Goal: Transaction & Acquisition: Book appointment/travel/reservation

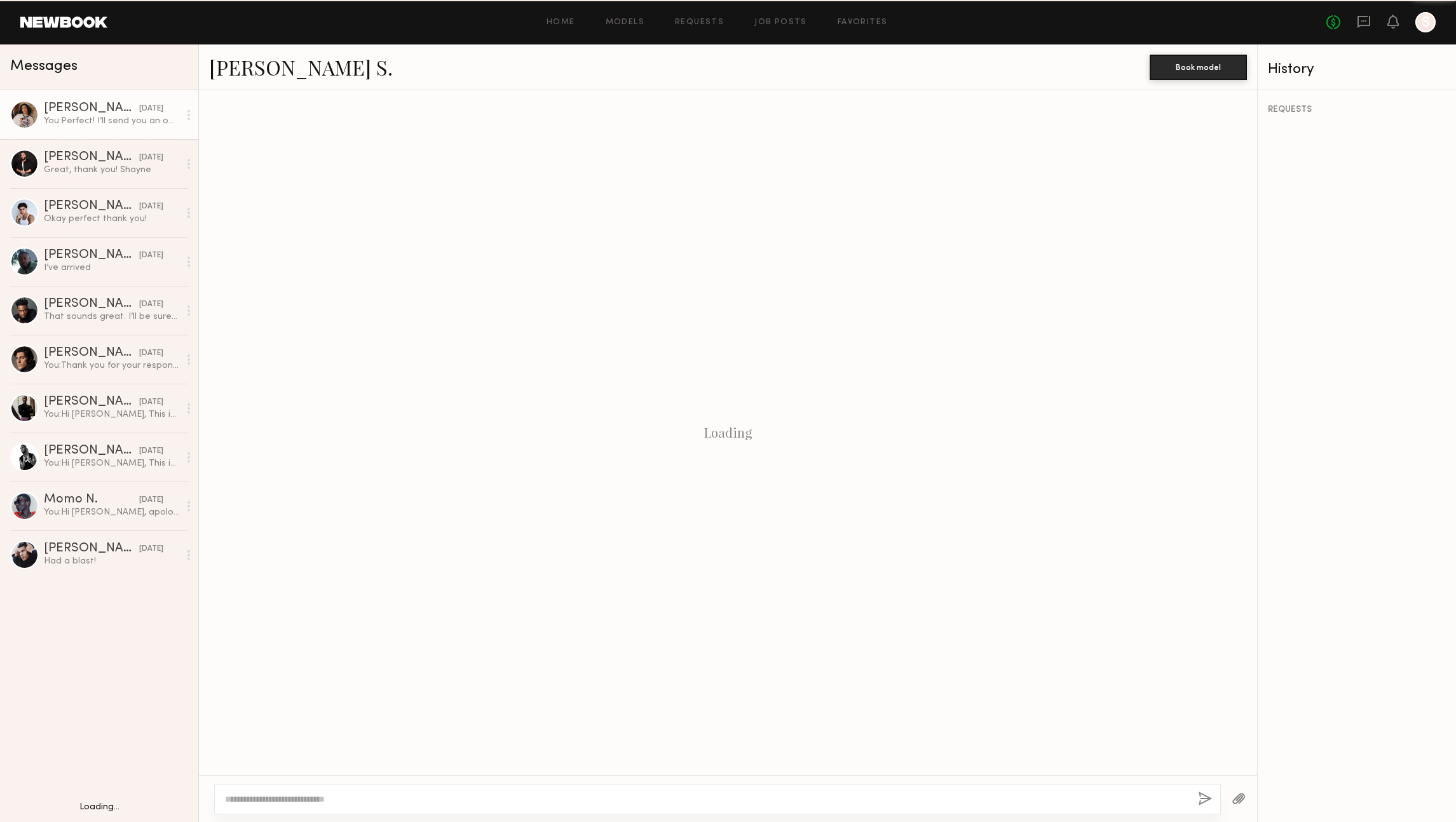
scroll to position [282, 0]
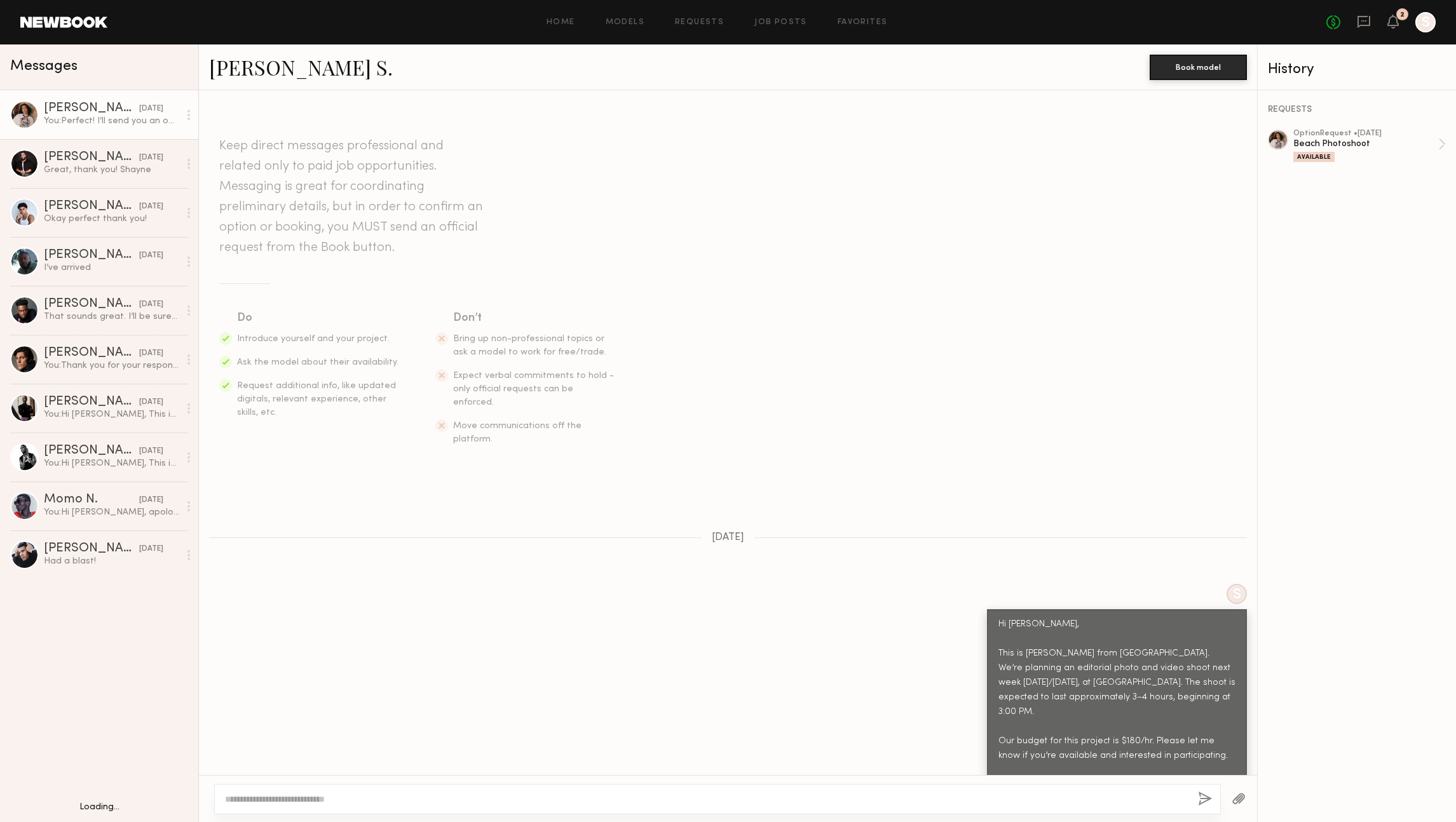
scroll to position [282, 0]
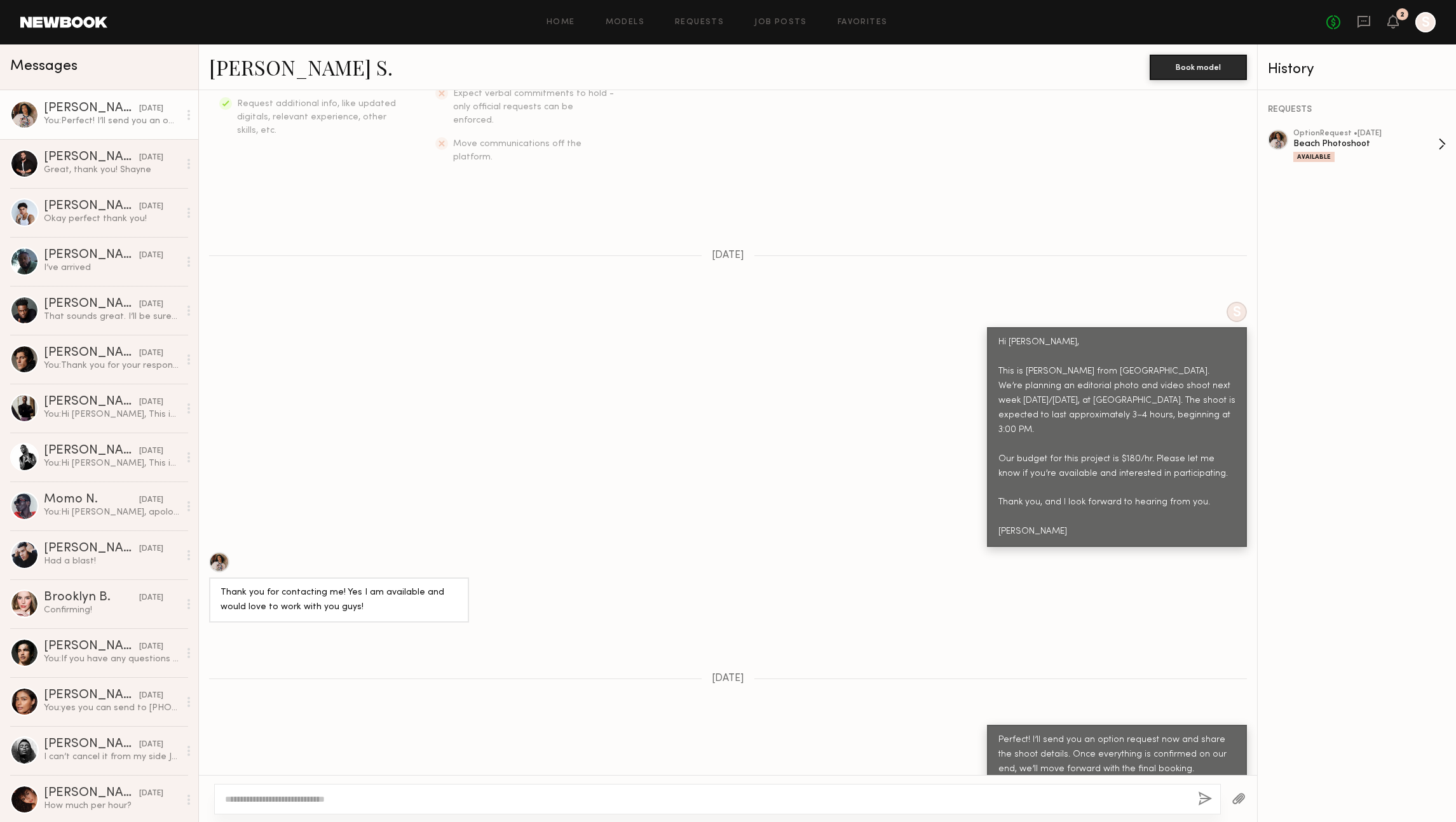
click at [1422, 145] on div "Beach Photoshoot" at bounding box center [1365, 144] width 145 height 12
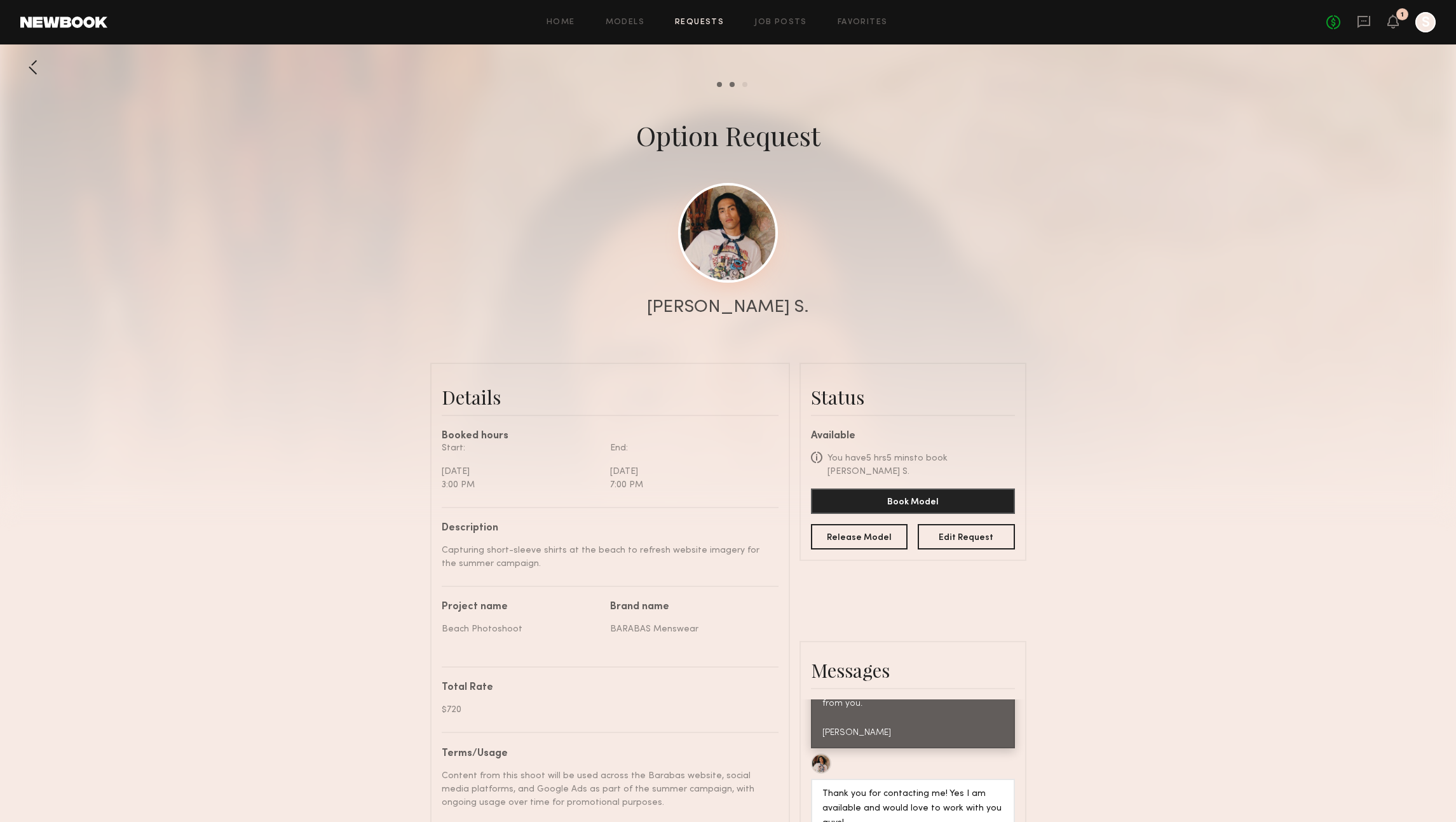
click at [714, 217] on link at bounding box center [728, 233] width 100 height 100
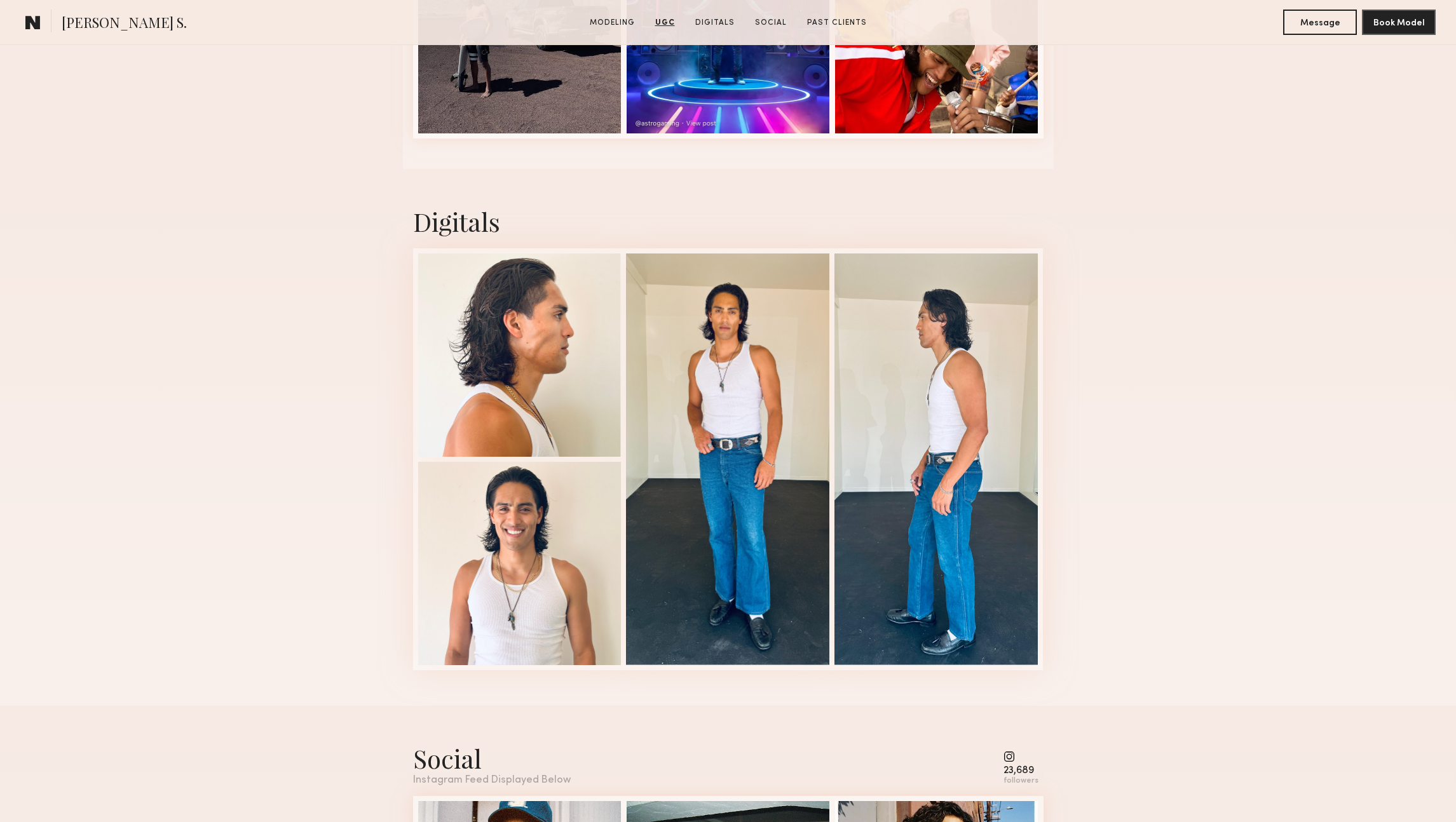
scroll to position [2573, 0]
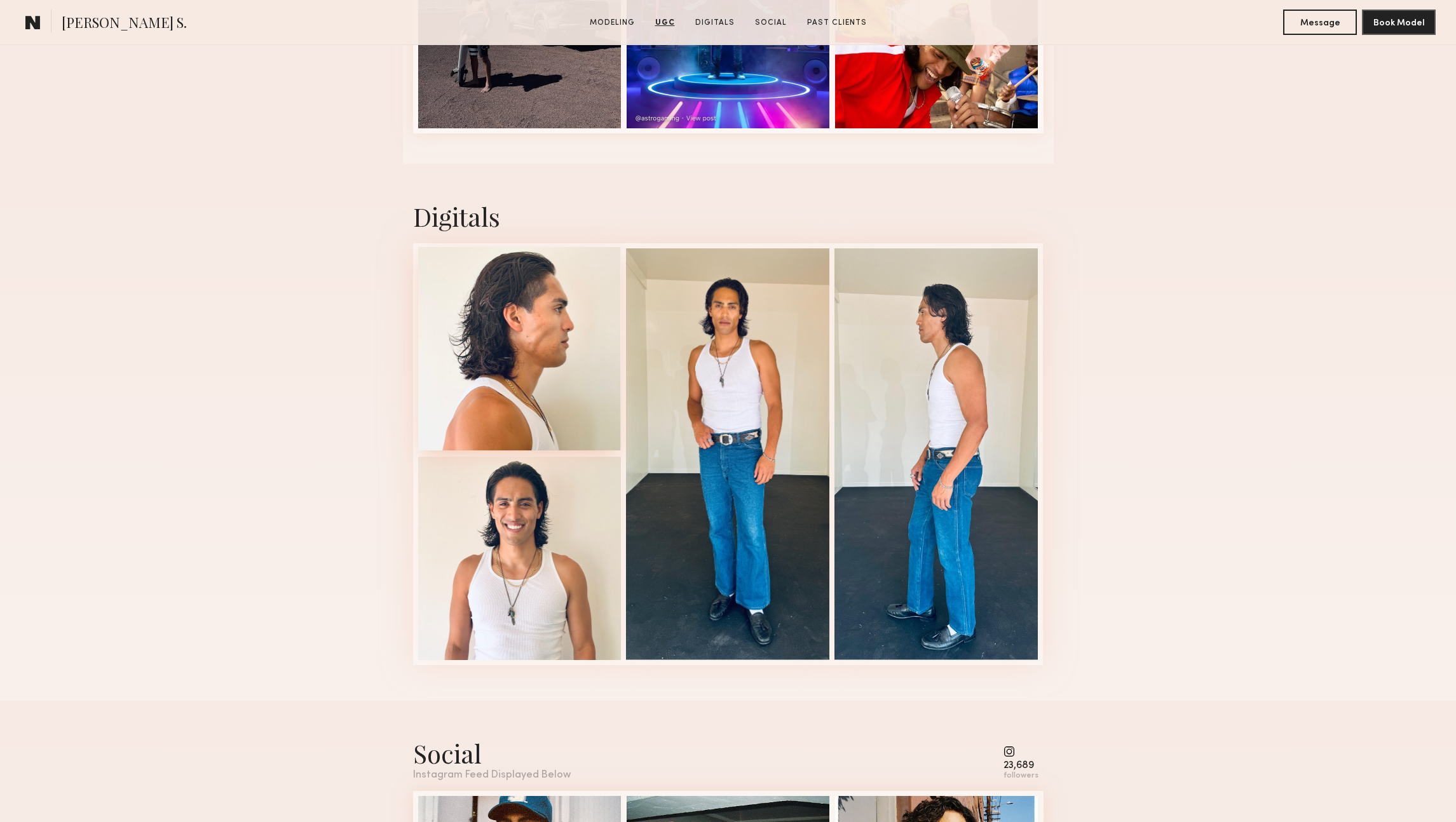
click at [478, 348] on div at bounding box center [519, 348] width 204 height 203
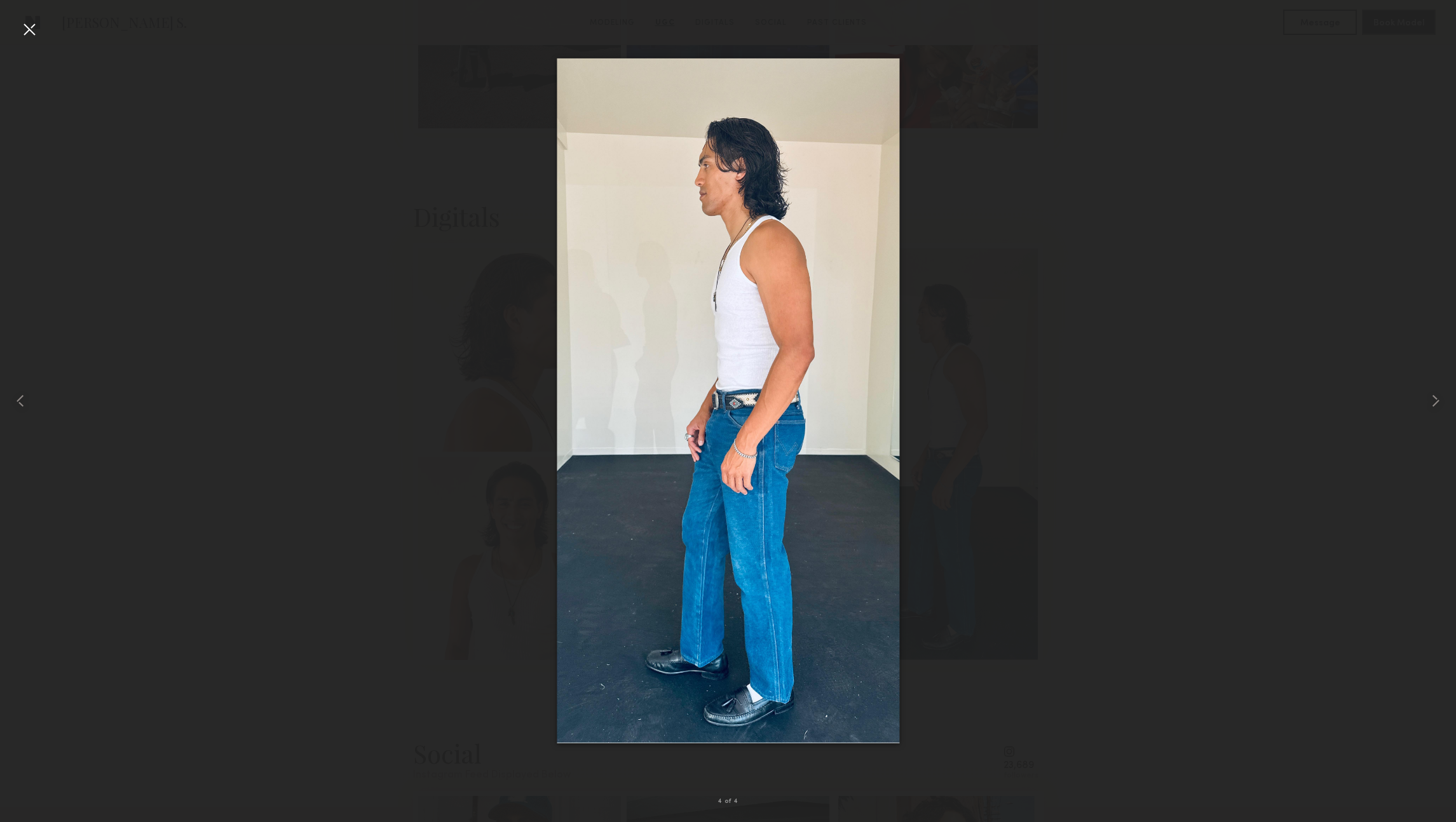
click at [1126, 335] on div at bounding box center [728, 400] width 1456 height 761
click at [30, 29] on div at bounding box center [29, 29] width 20 height 20
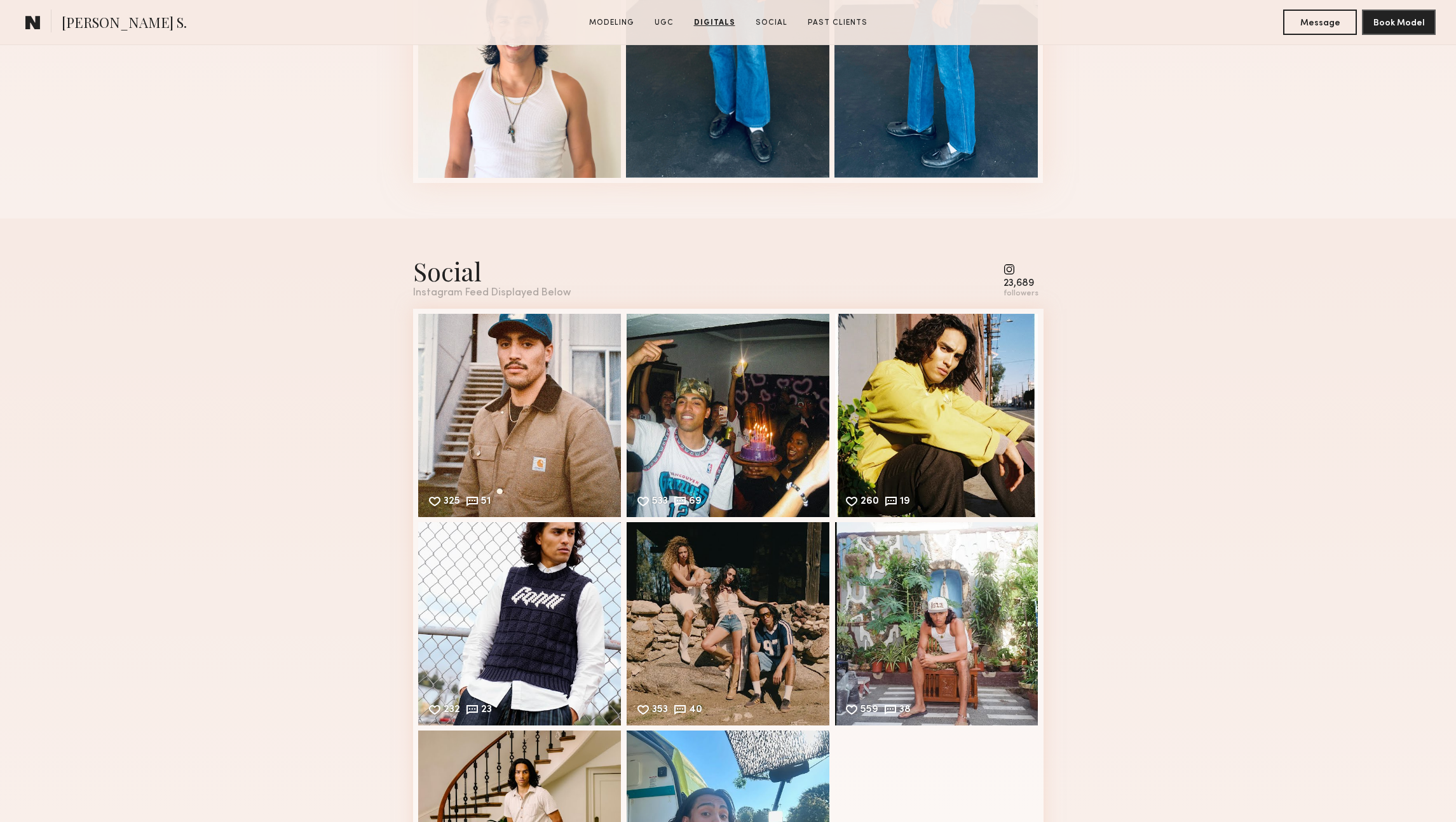
scroll to position [3057, 0]
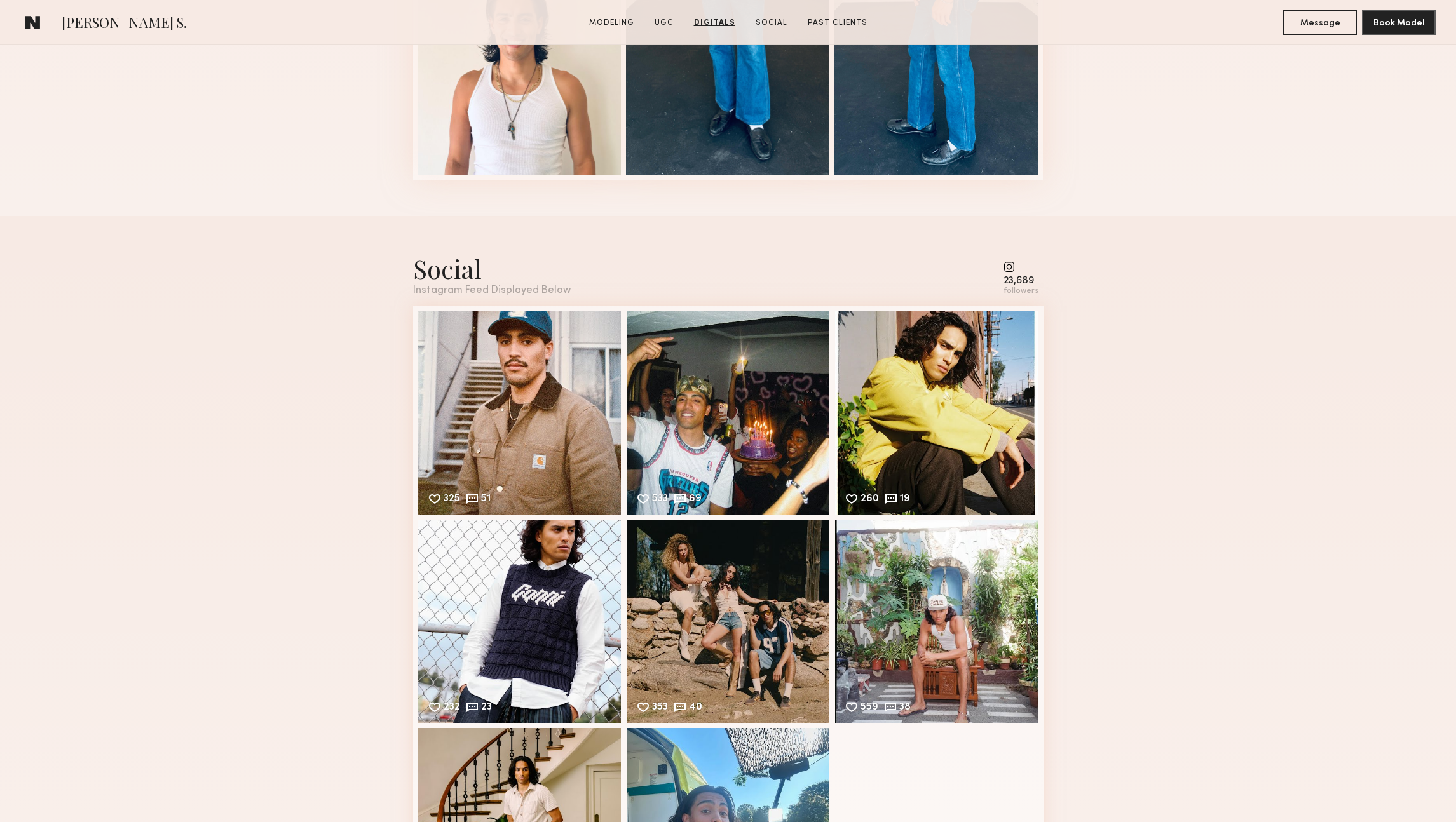
click at [1013, 266] on common-icon at bounding box center [1021, 266] width 35 height 12
click at [1014, 277] on div "23,689" at bounding box center [1021, 281] width 35 height 9
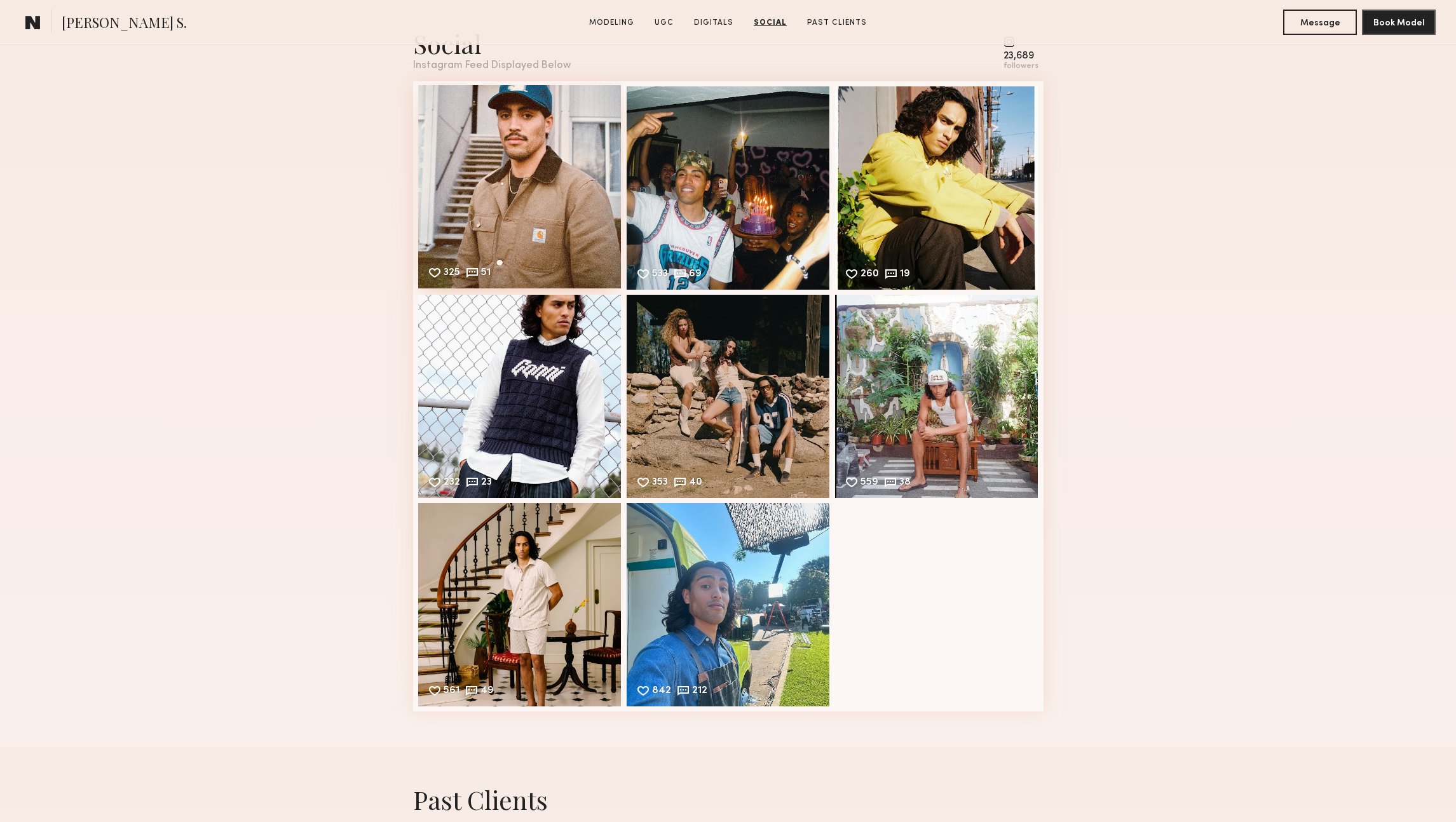
scroll to position [3261, 0]
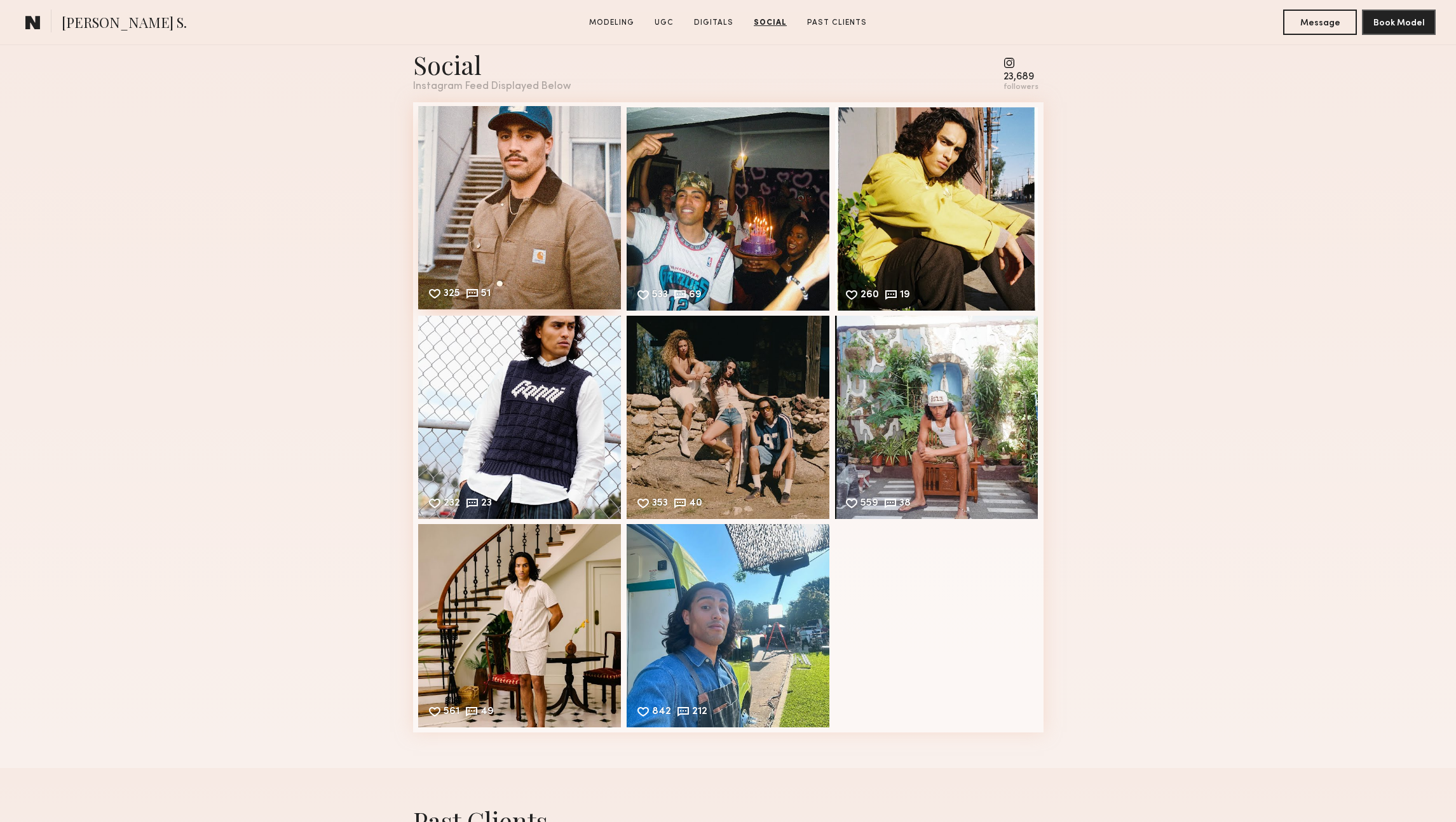
click at [545, 262] on div "325 51 Likes & comments displayed to show model’s engagement" at bounding box center [519, 207] width 204 height 203
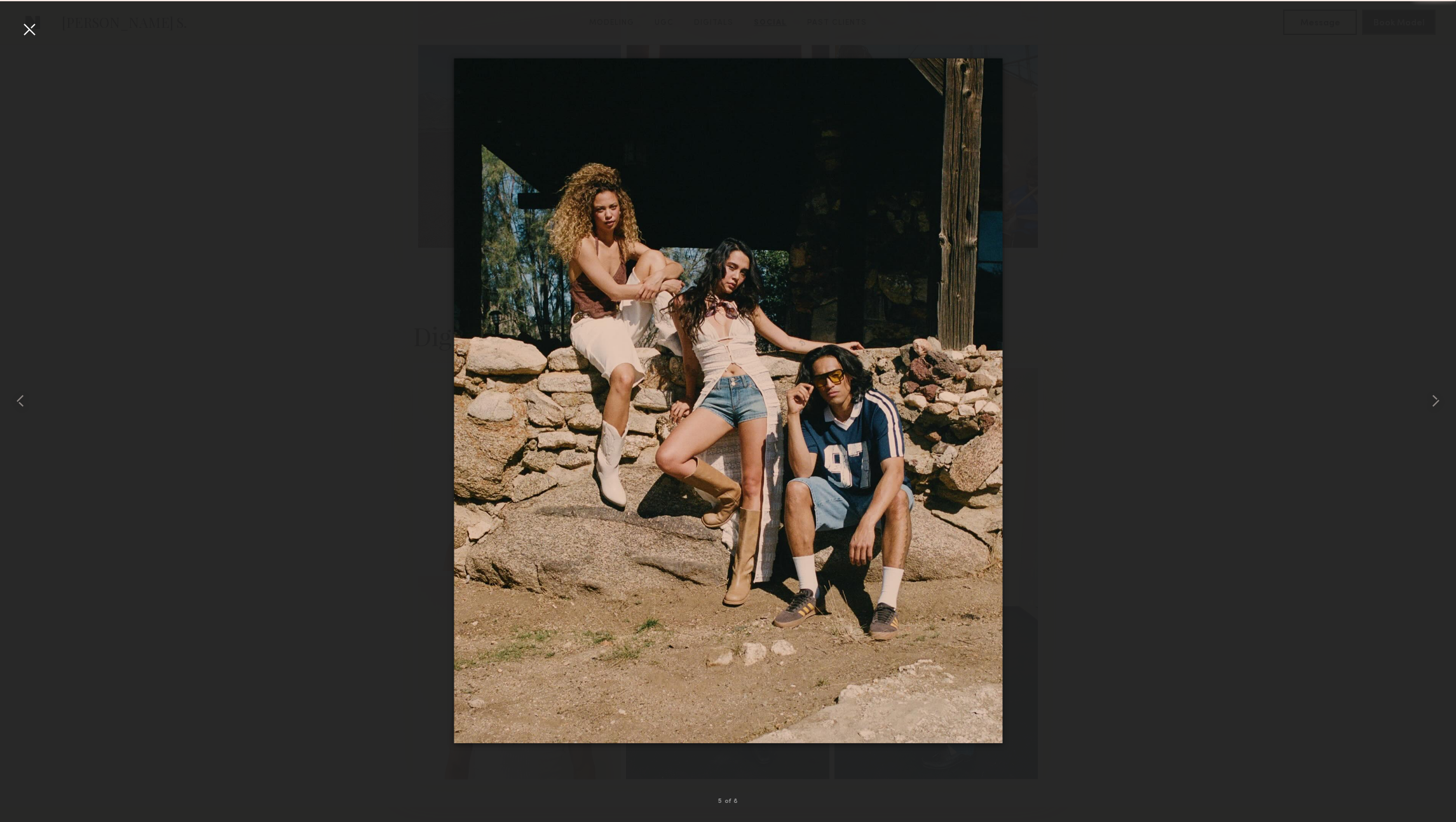
scroll to position [4049, 0]
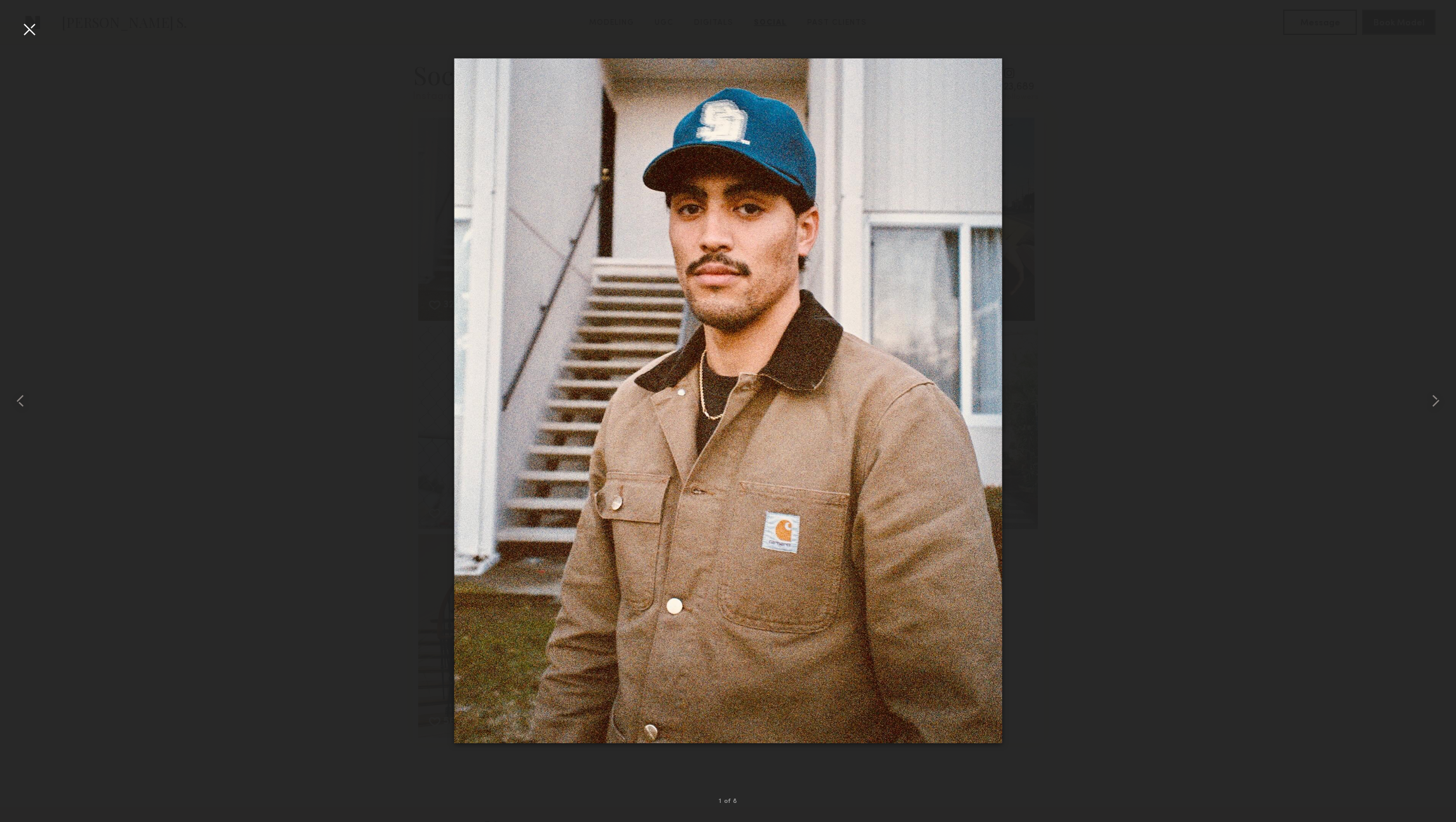
click at [27, 30] on div at bounding box center [29, 29] width 20 height 20
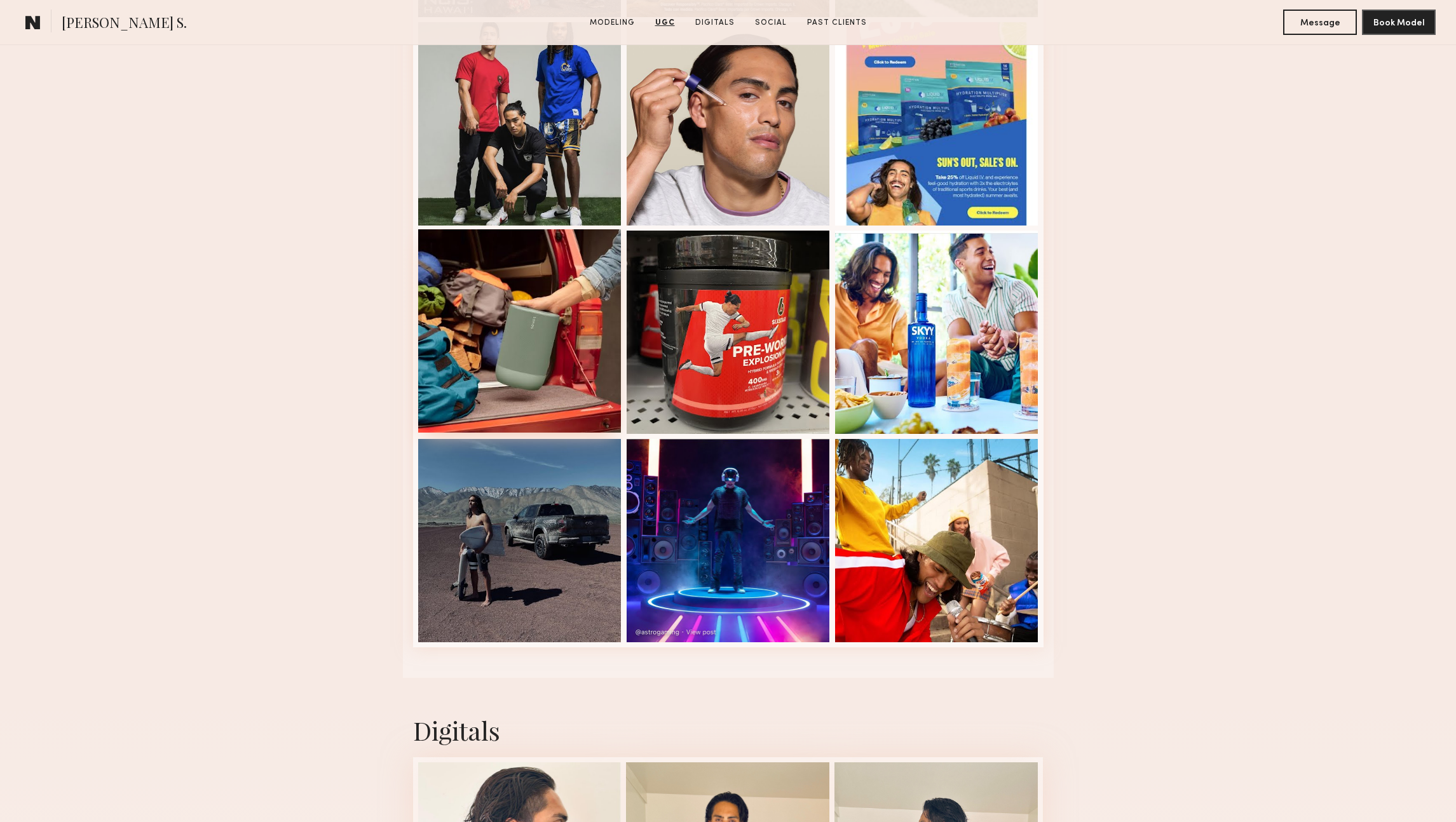
scroll to position [2852, 0]
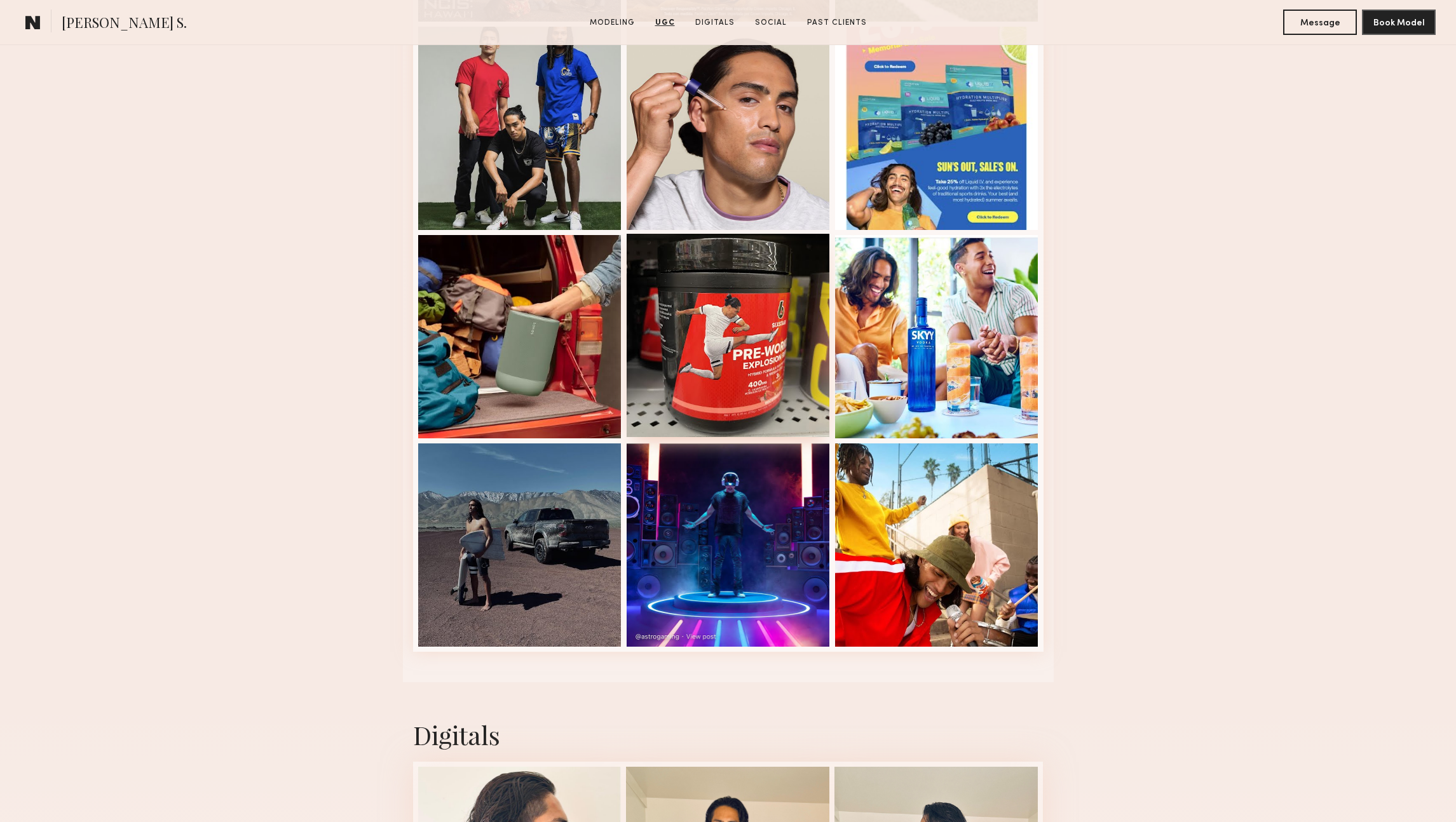
click at [658, 317] on div at bounding box center [728, 335] width 204 height 203
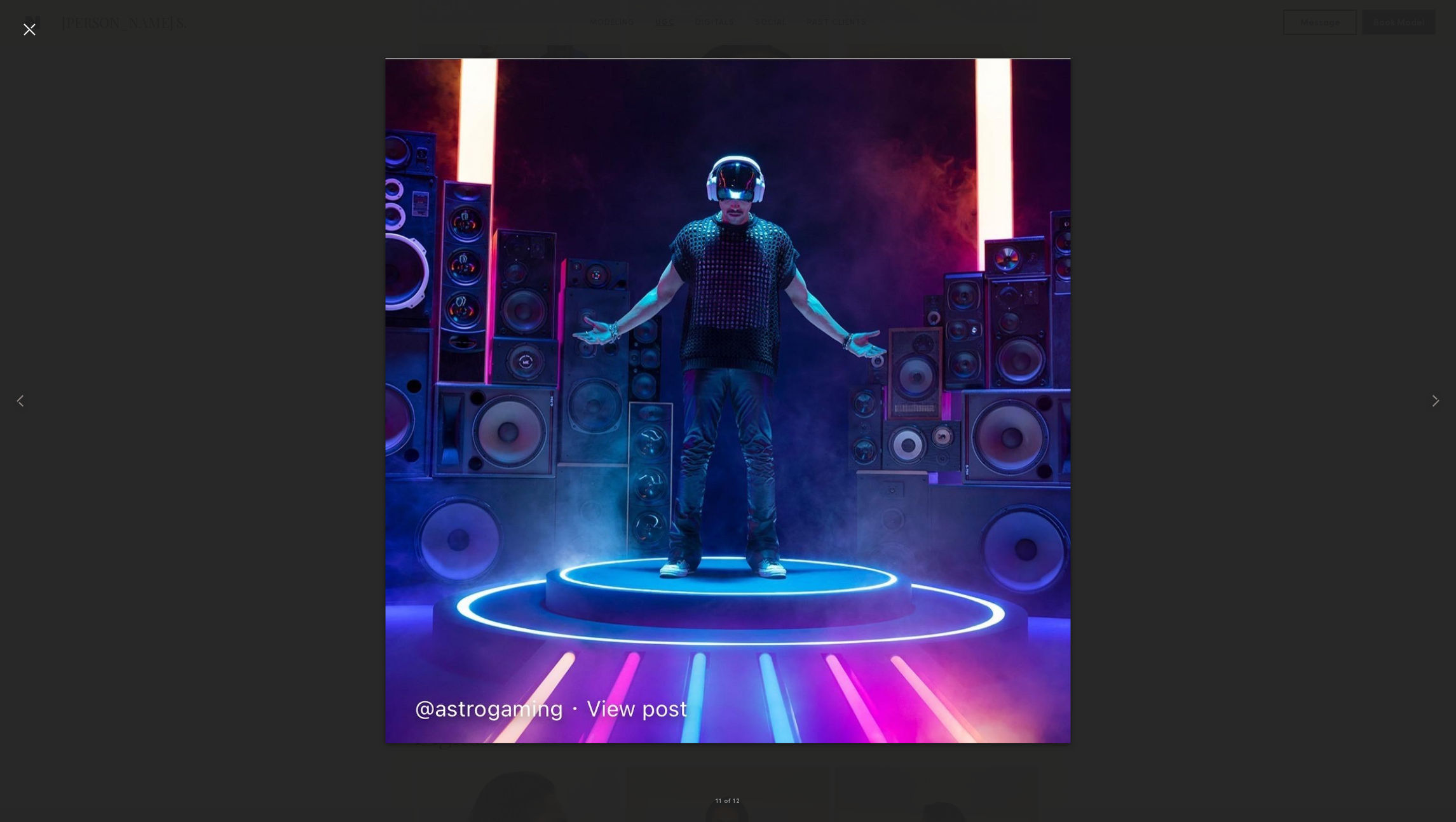
click at [1180, 454] on div at bounding box center [728, 400] width 1456 height 761
click at [31, 28] on div at bounding box center [29, 29] width 20 height 20
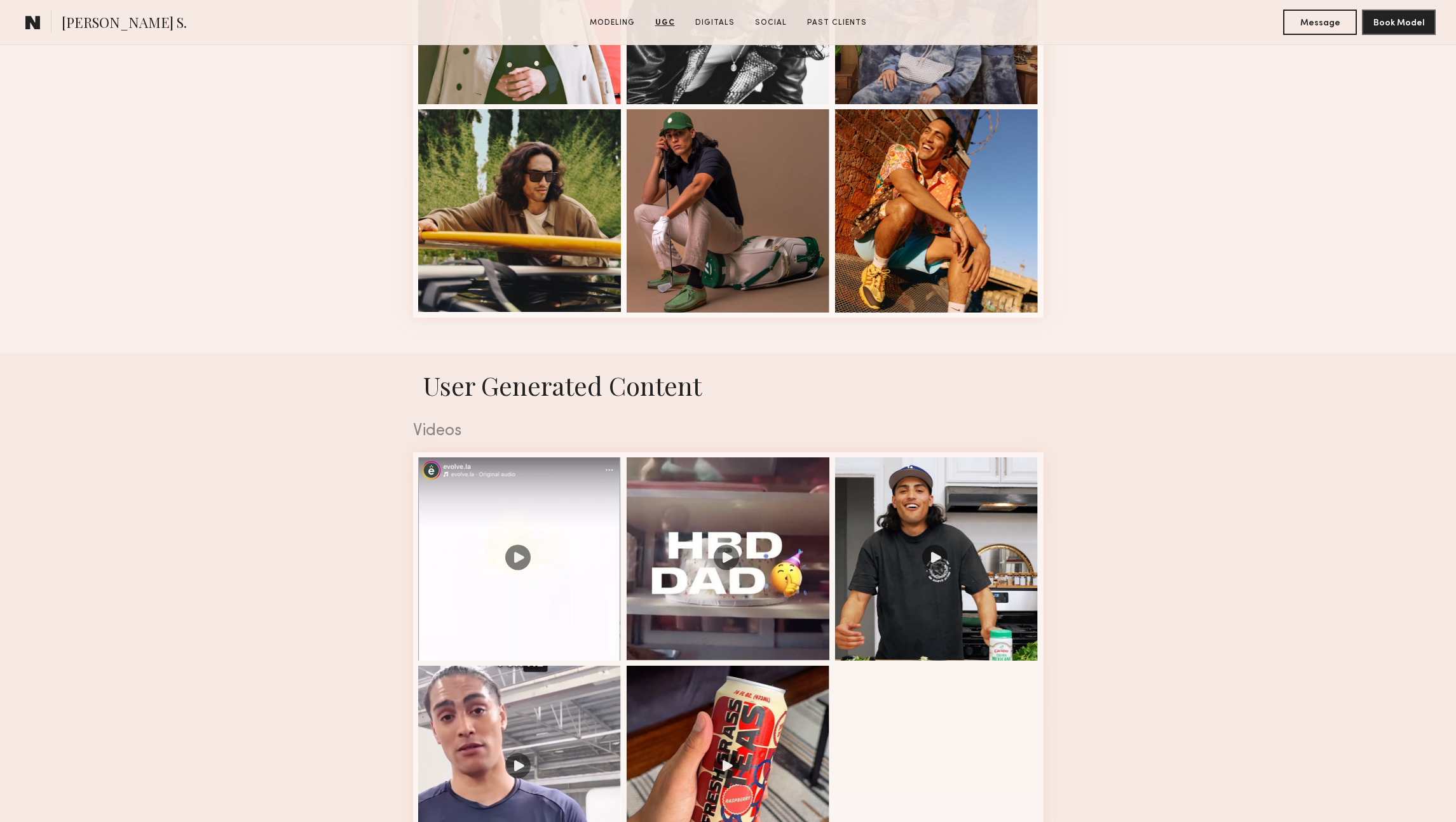
scroll to position [1496, 0]
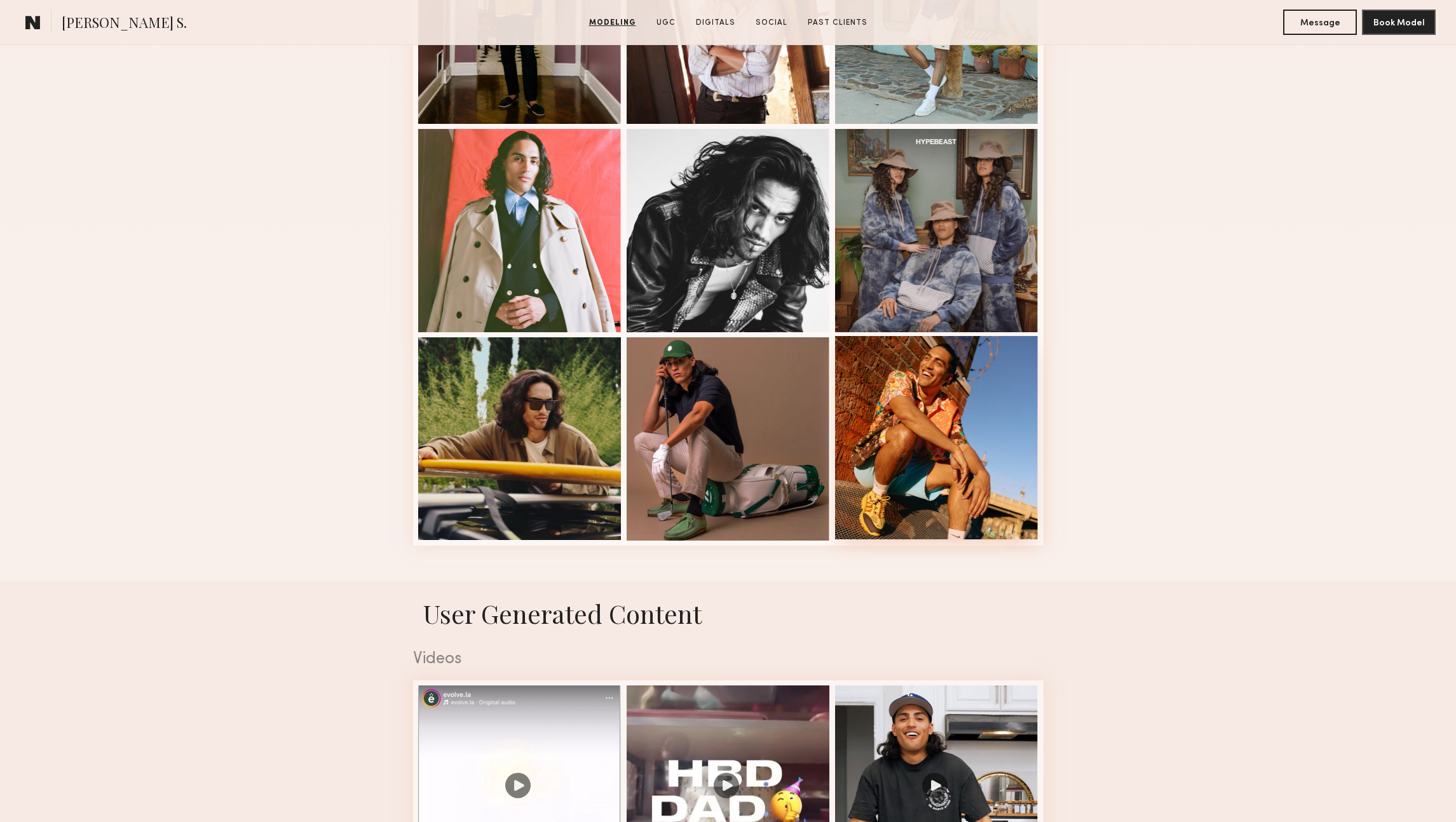
click at [946, 391] on div at bounding box center [936, 437] width 204 height 203
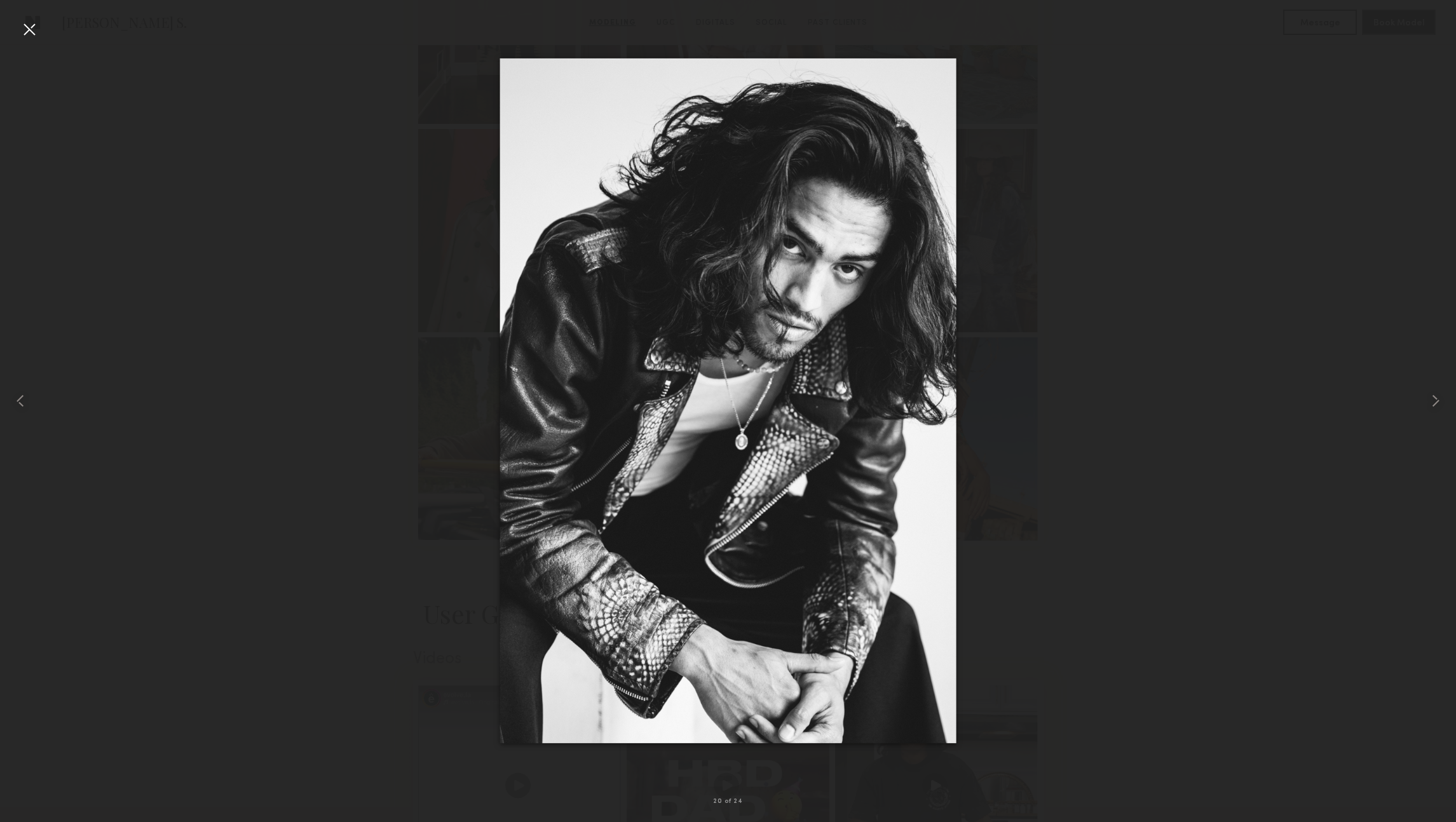
click at [1252, 350] on div at bounding box center [728, 400] width 1456 height 761
click at [42, 31] on div at bounding box center [29, 400] width 58 height 761
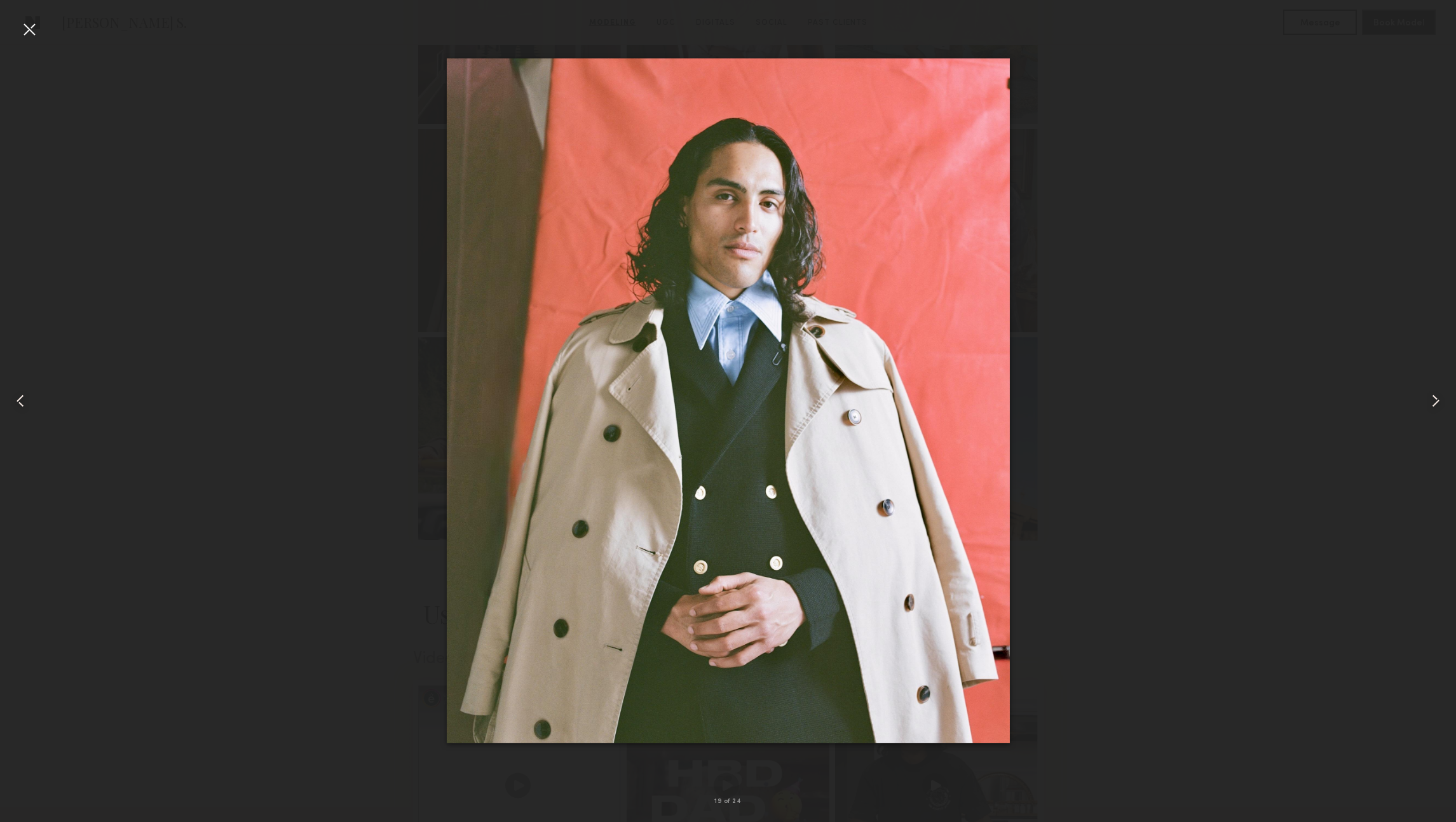
click at [24, 29] on div at bounding box center [29, 29] width 20 height 20
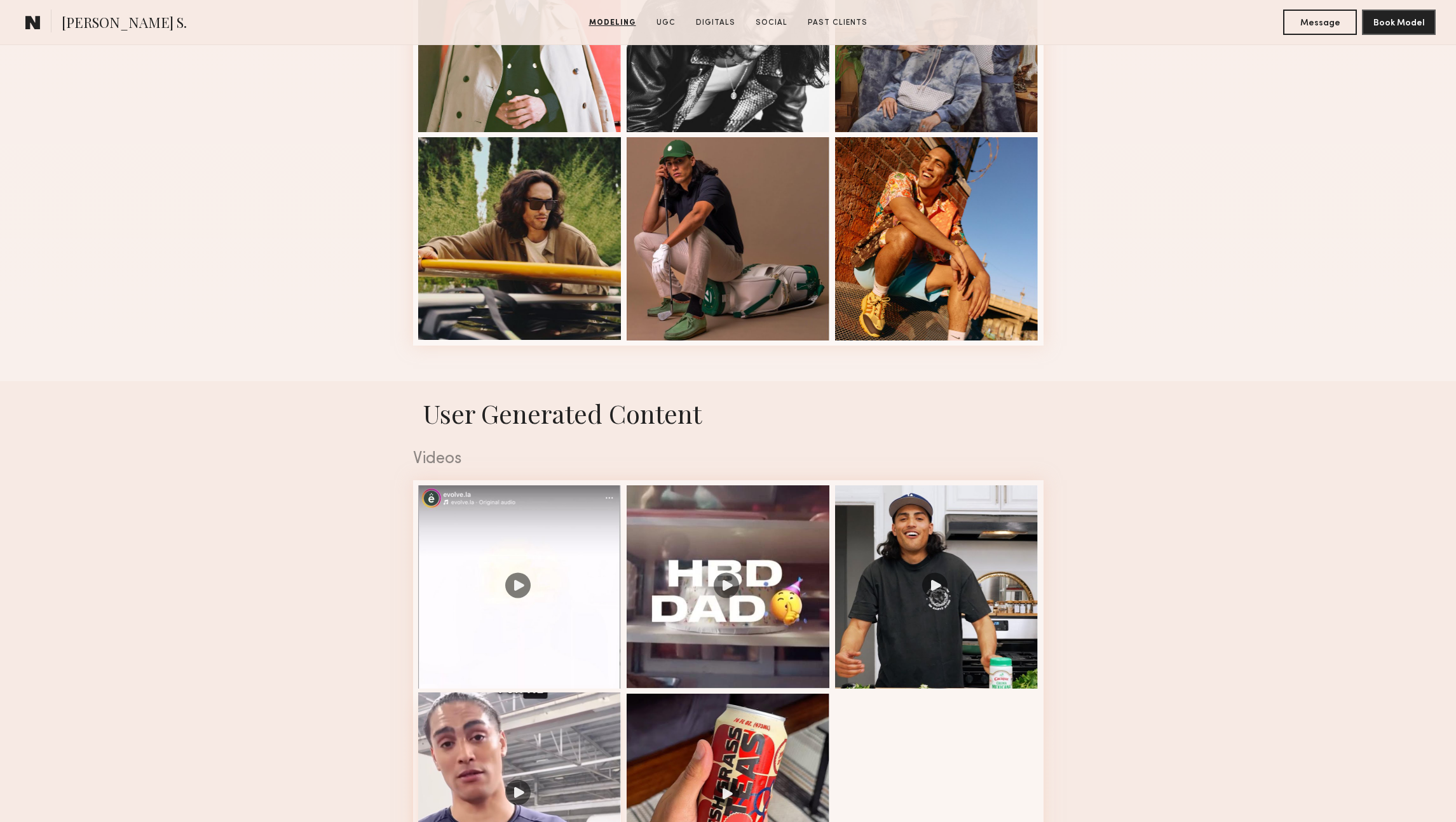
scroll to position [1699, 0]
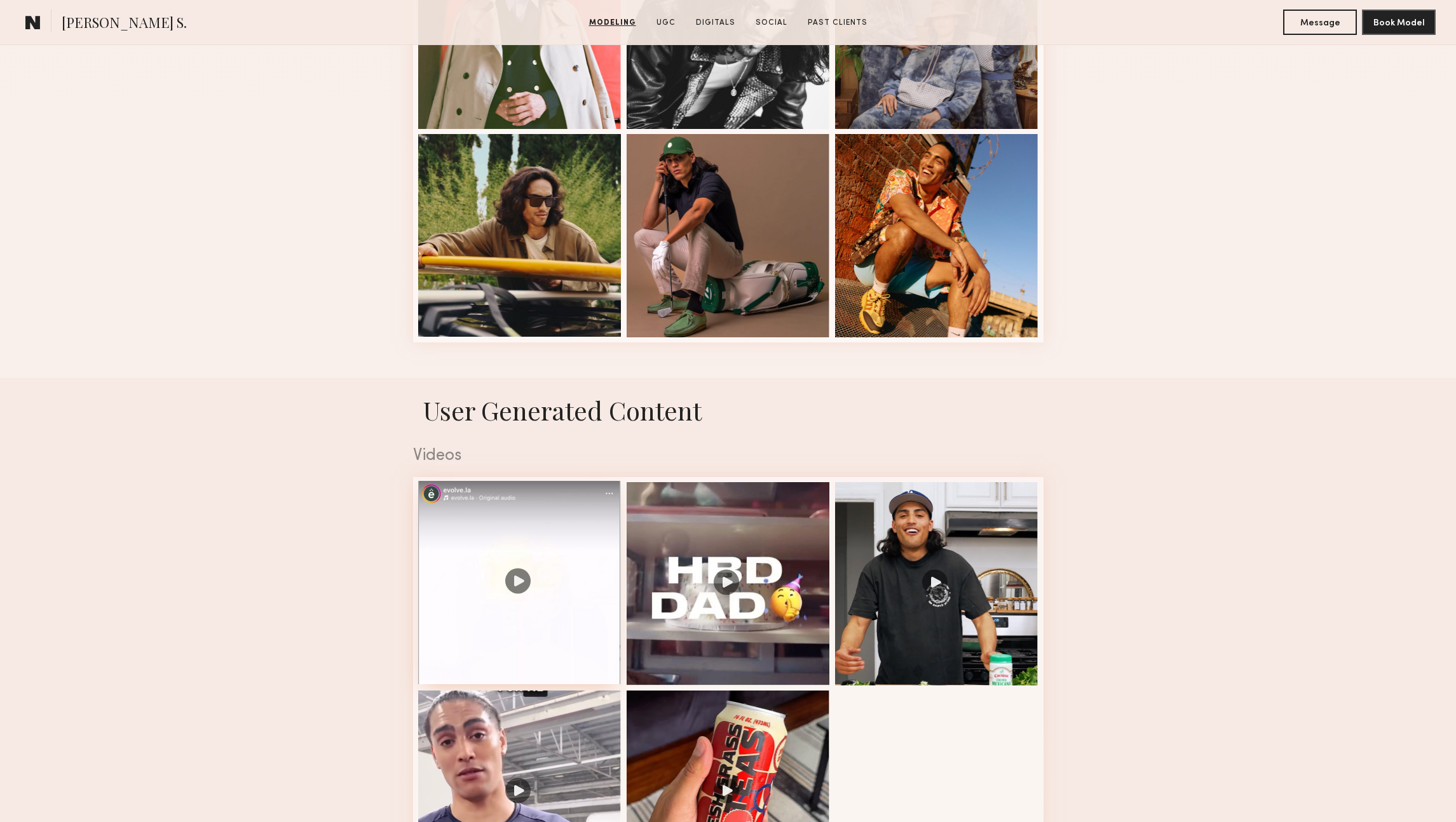
click at [552, 616] on div at bounding box center [519, 582] width 204 height 203
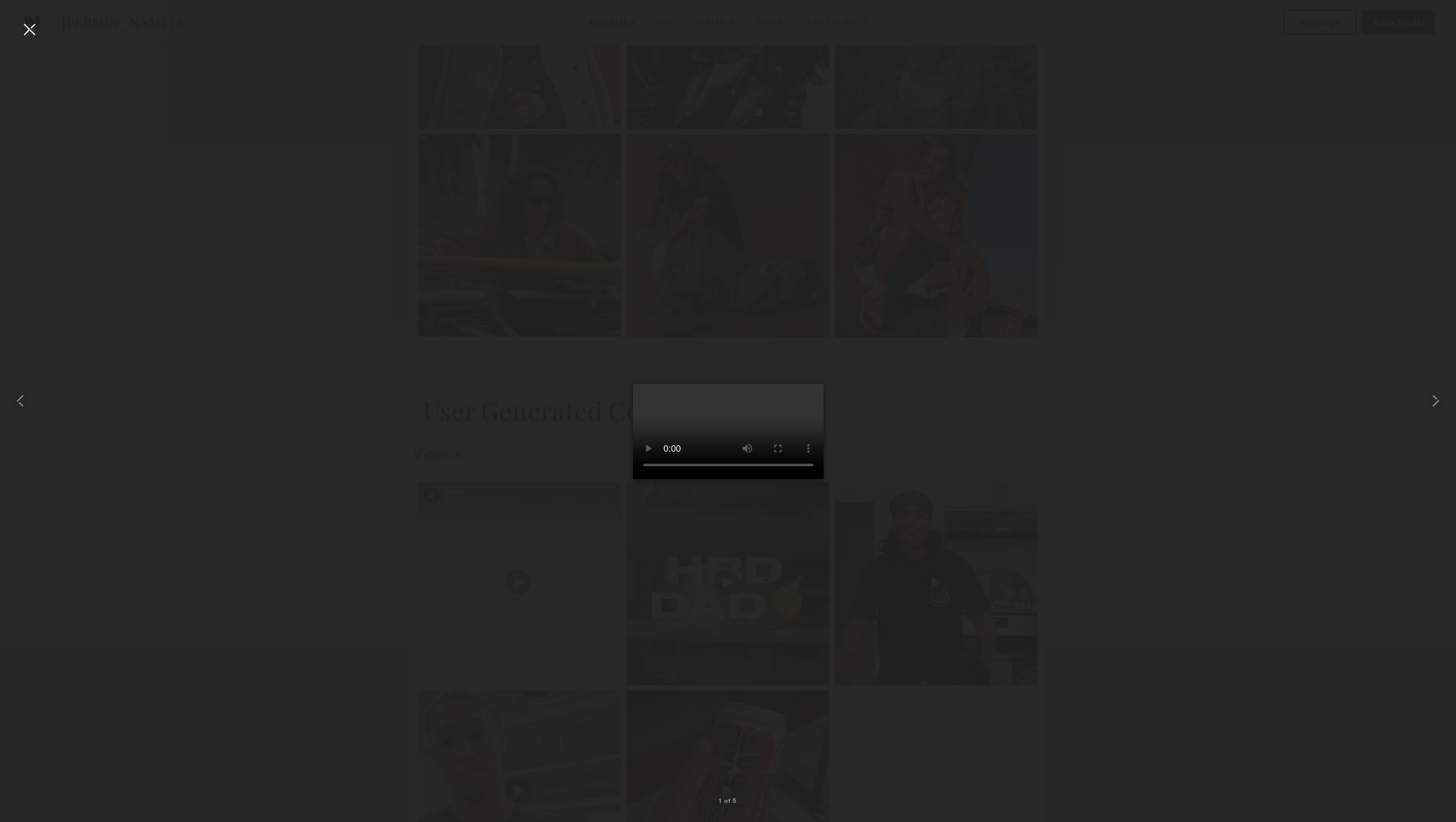
click at [1097, 446] on div at bounding box center [728, 400] width 1456 height 761
click at [491, 79] on div at bounding box center [728, 400] width 1456 height 761
click at [31, 30] on div at bounding box center [29, 29] width 20 height 20
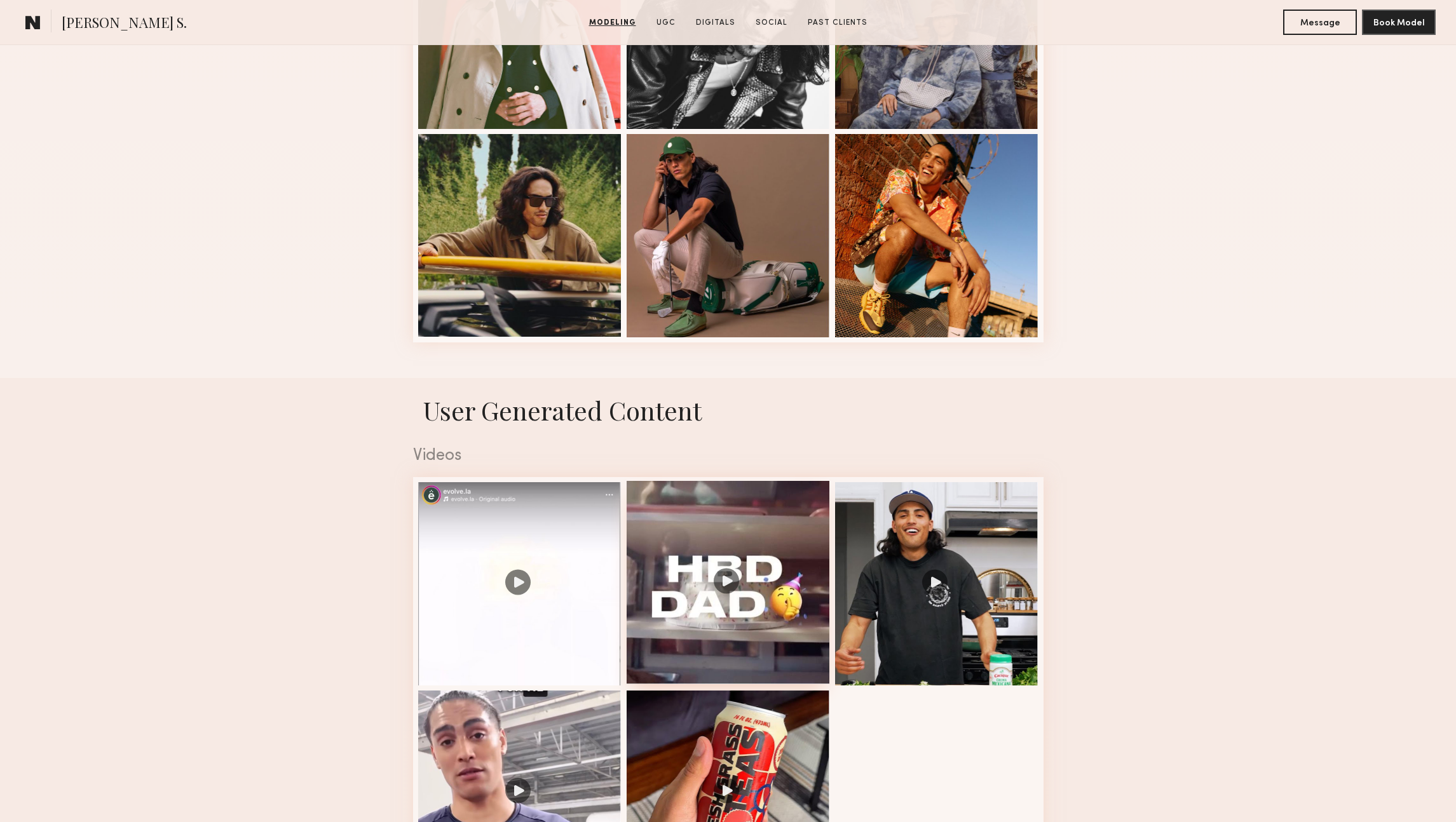
click at [799, 608] on div at bounding box center [728, 582] width 204 height 203
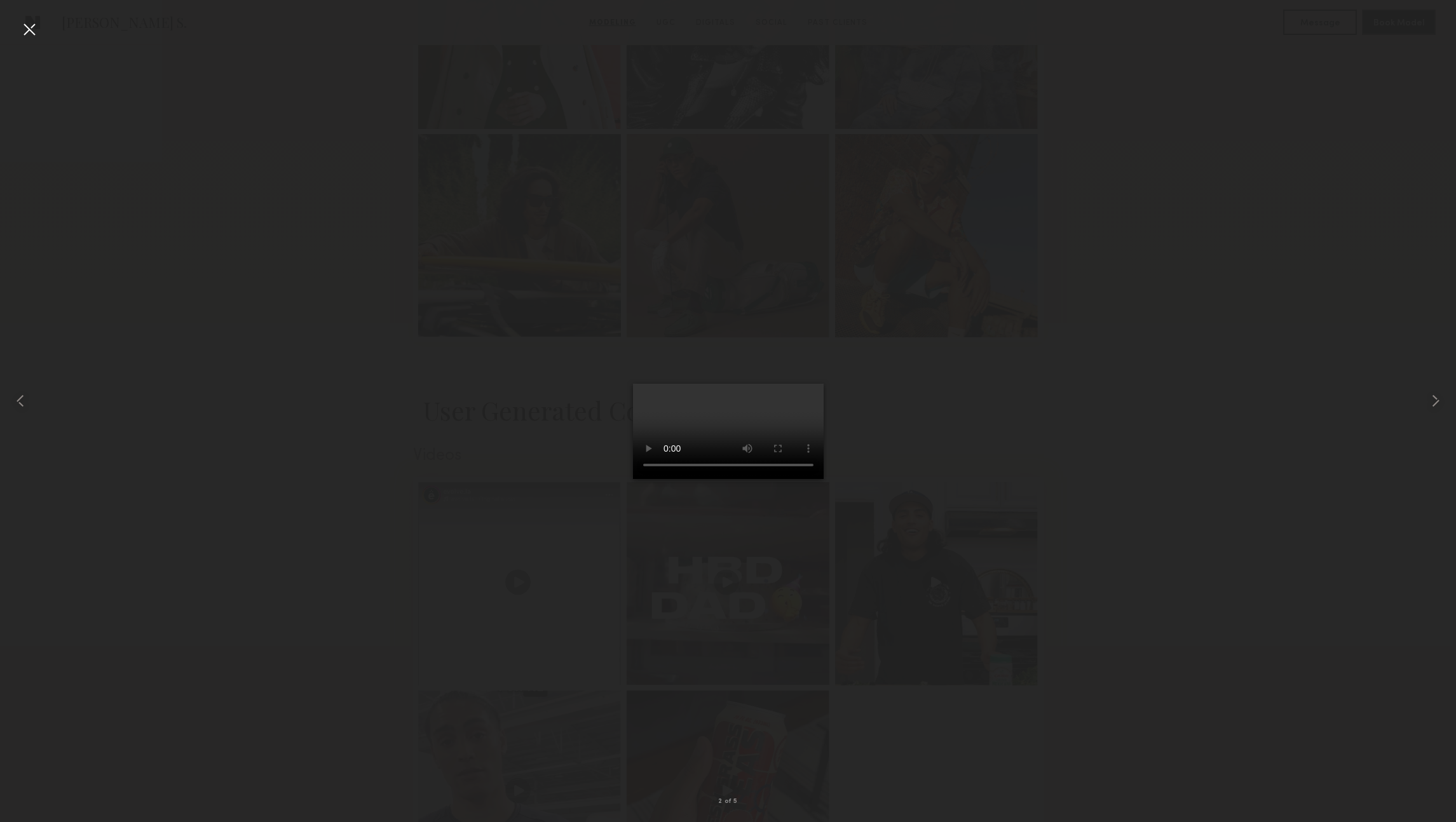
click at [33, 30] on div at bounding box center [29, 29] width 20 height 20
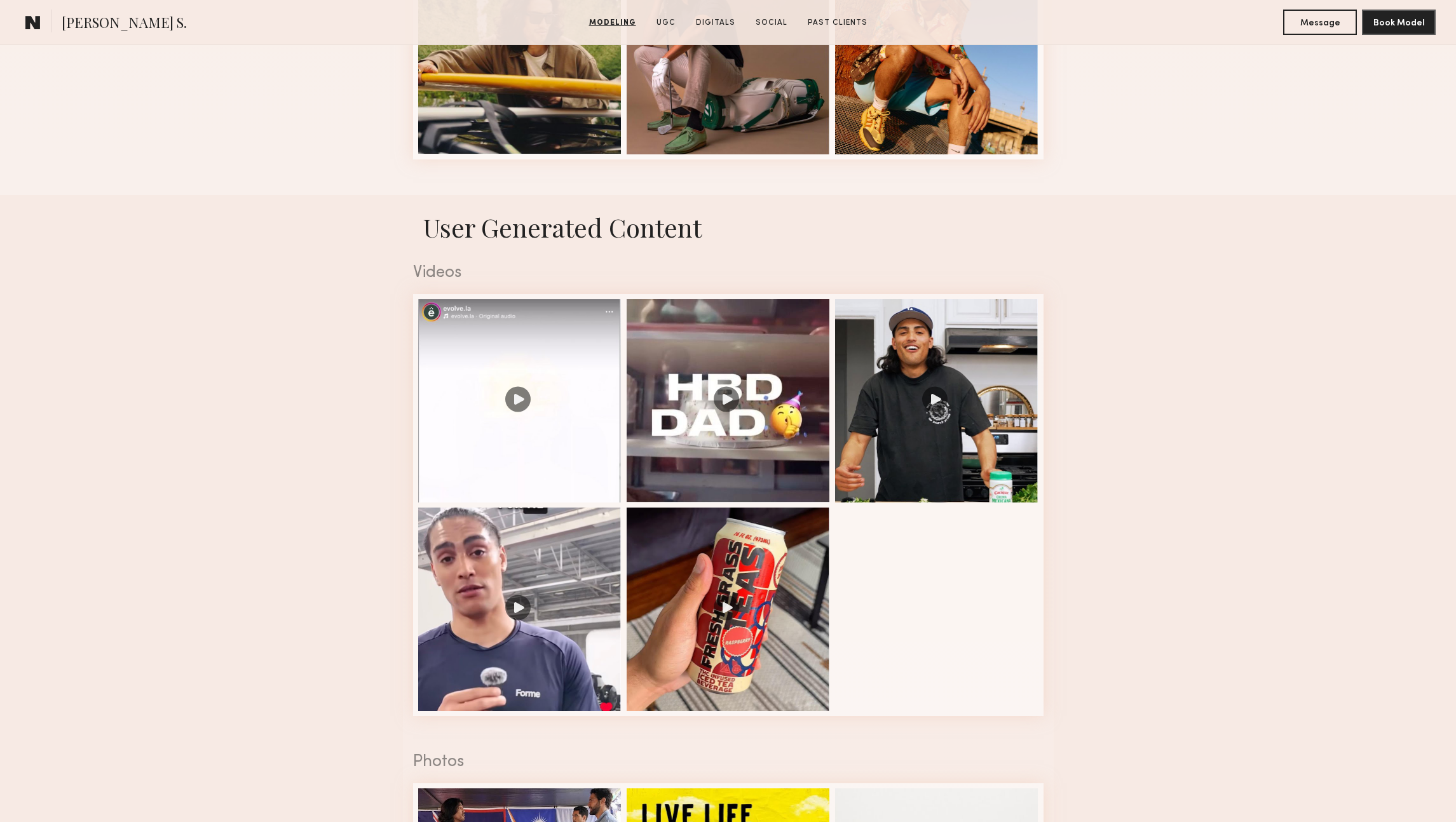
scroll to position [1889, 0]
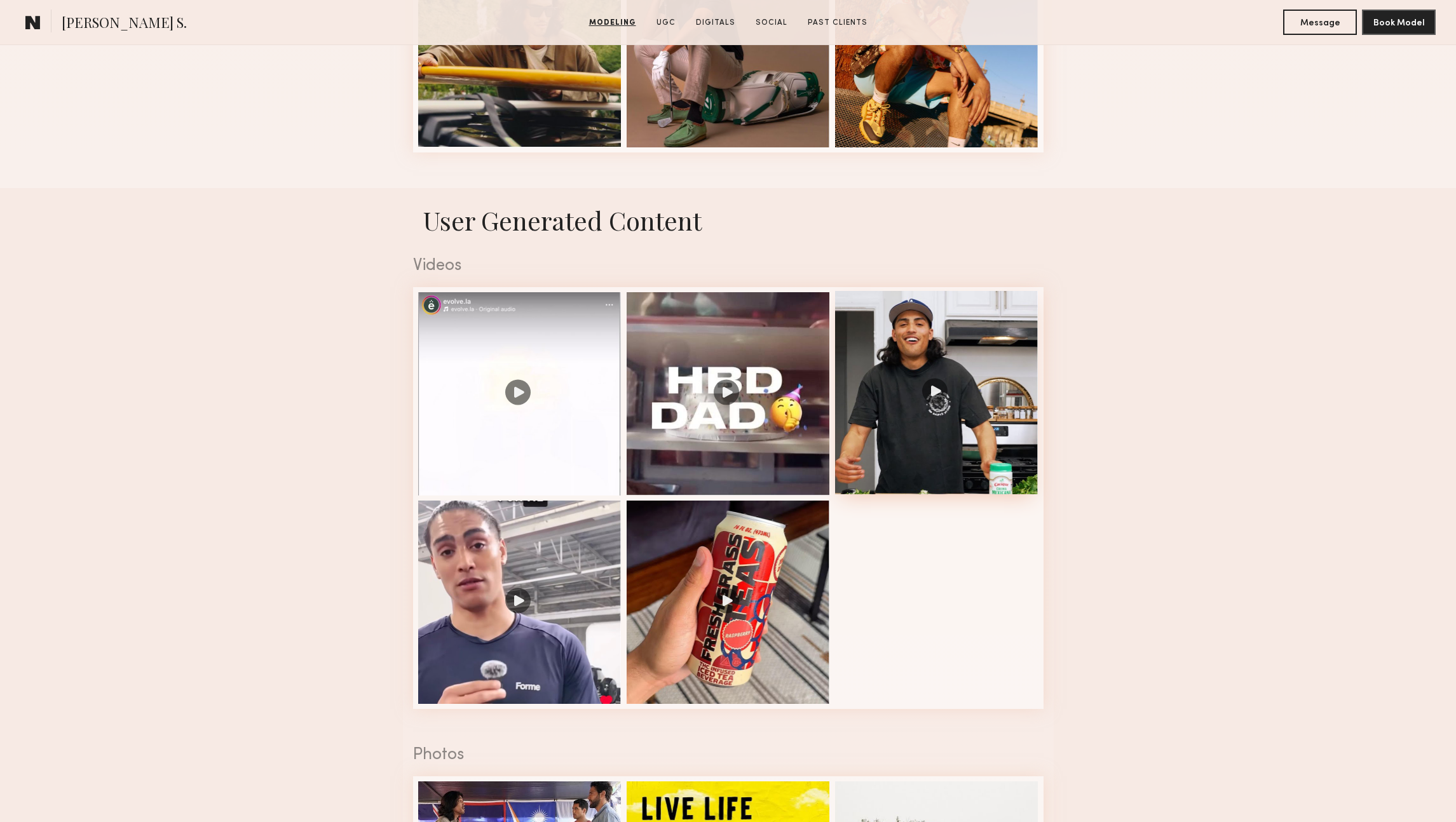
click at [964, 381] on div at bounding box center [936, 392] width 204 height 203
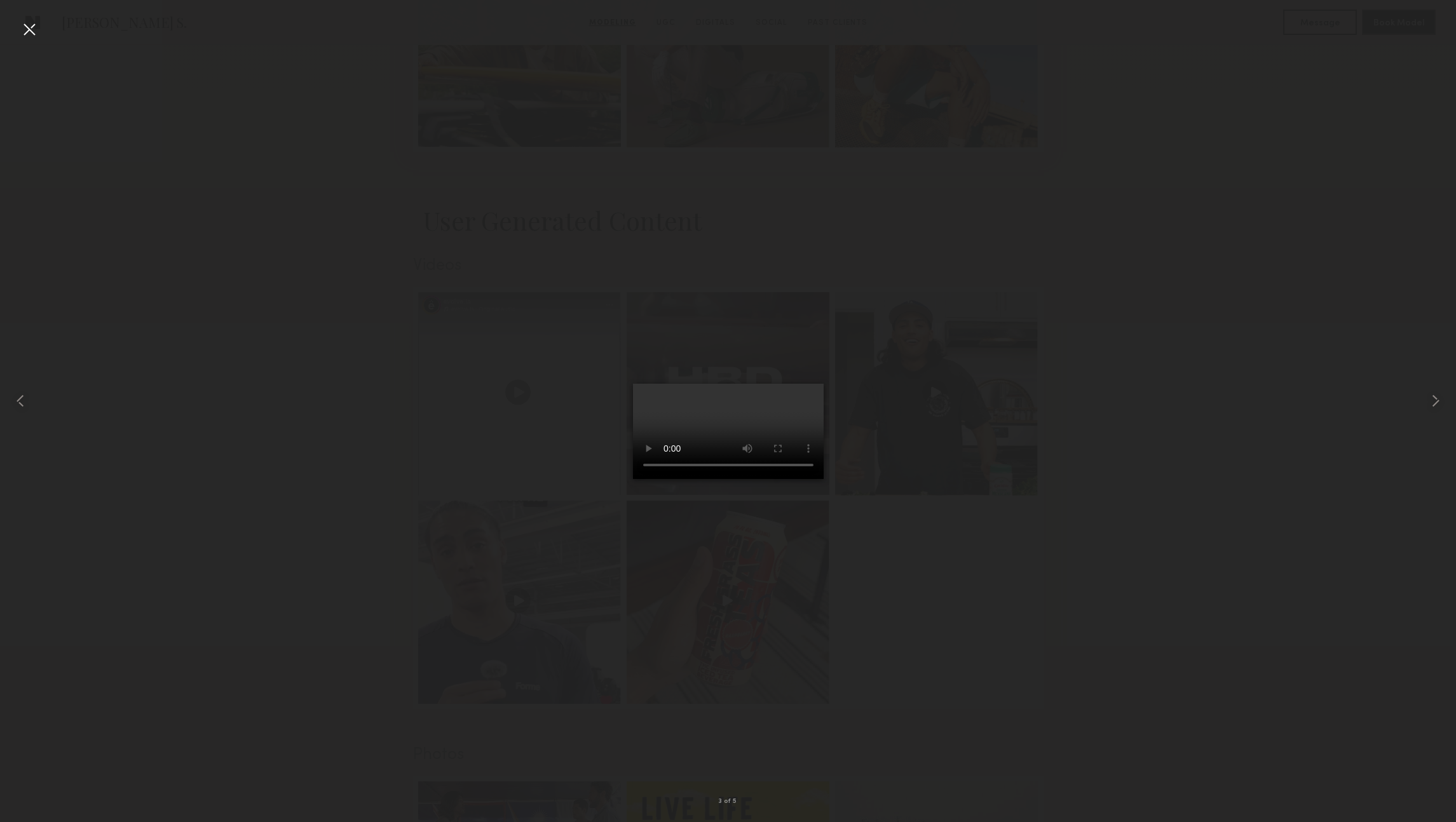
click at [29, 31] on div at bounding box center [29, 29] width 20 height 20
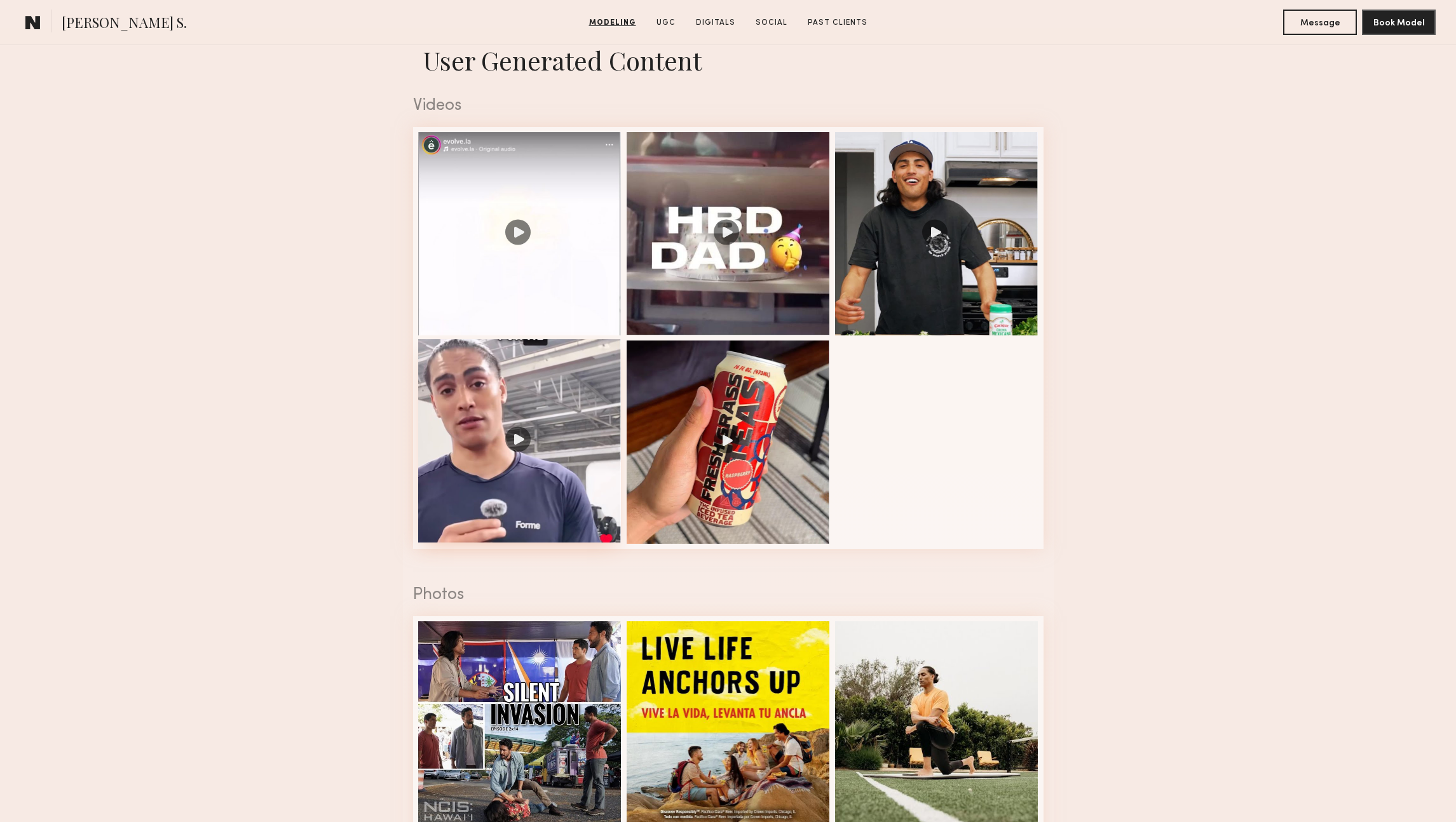
scroll to position [2051, 0]
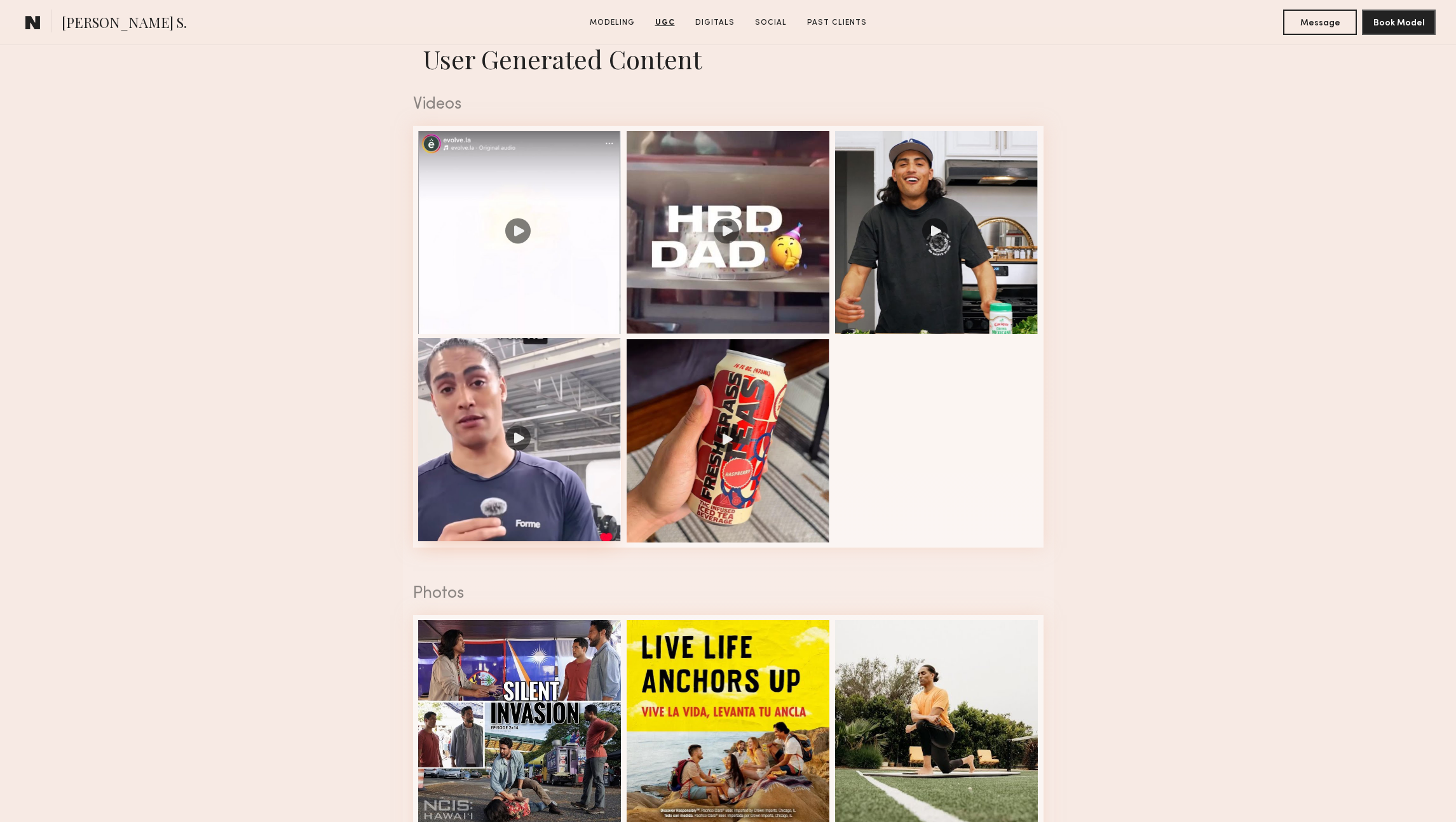
click at [576, 377] on div at bounding box center [519, 439] width 204 height 203
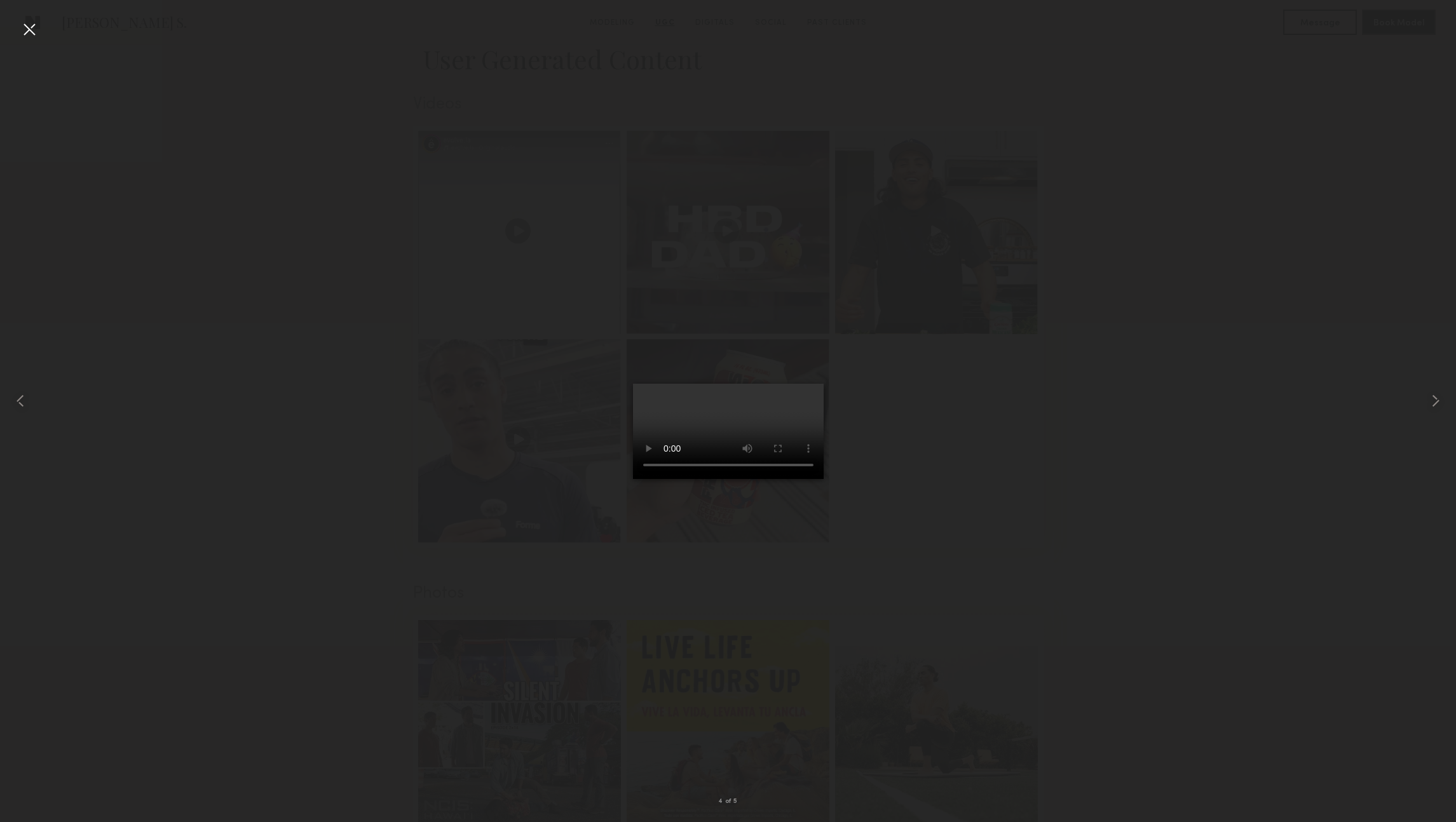
click at [23, 24] on div at bounding box center [29, 29] width 20 height 20
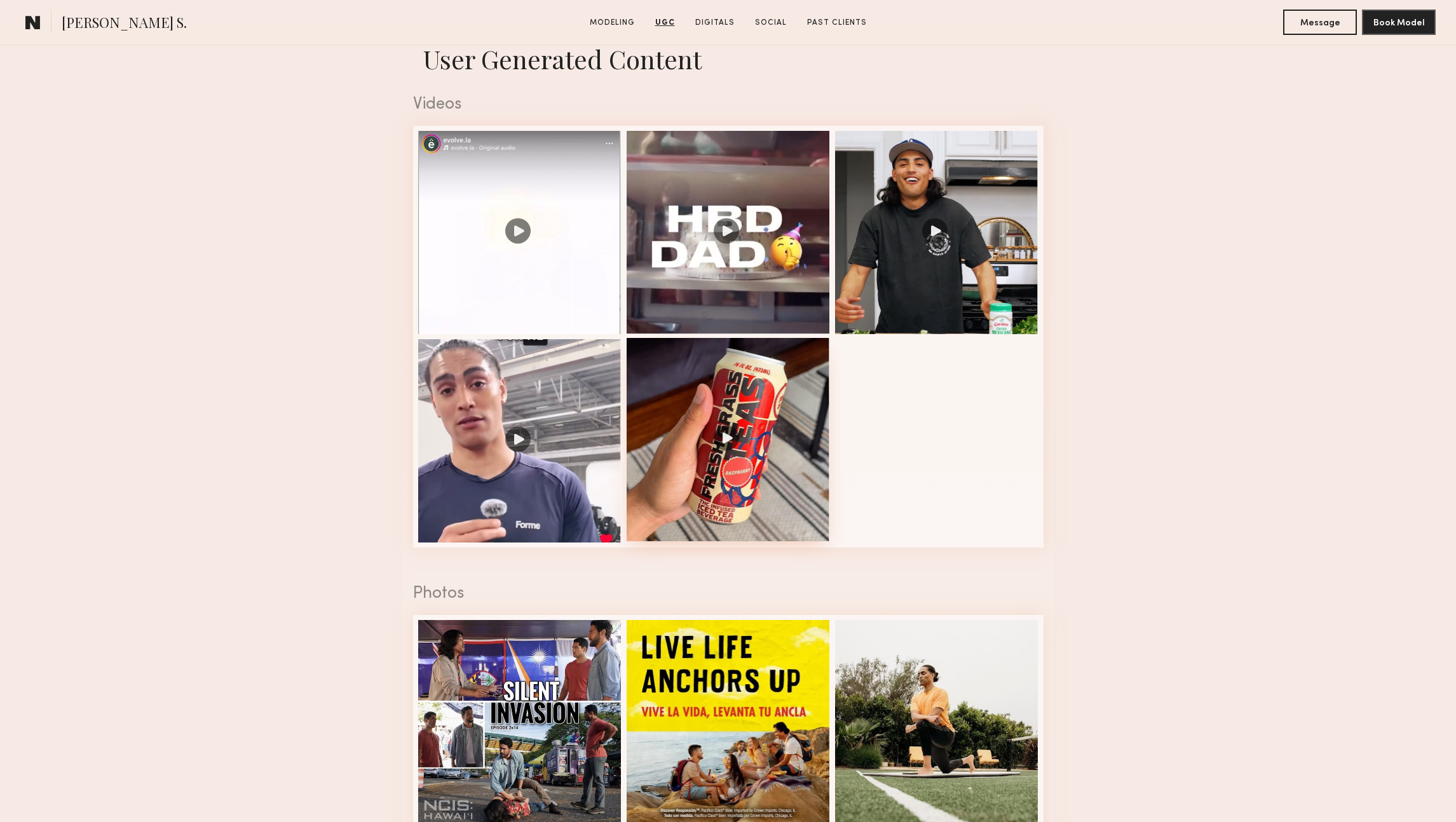
click at [818, 510] on div at bounding box center [728, 439] width 204 height 203
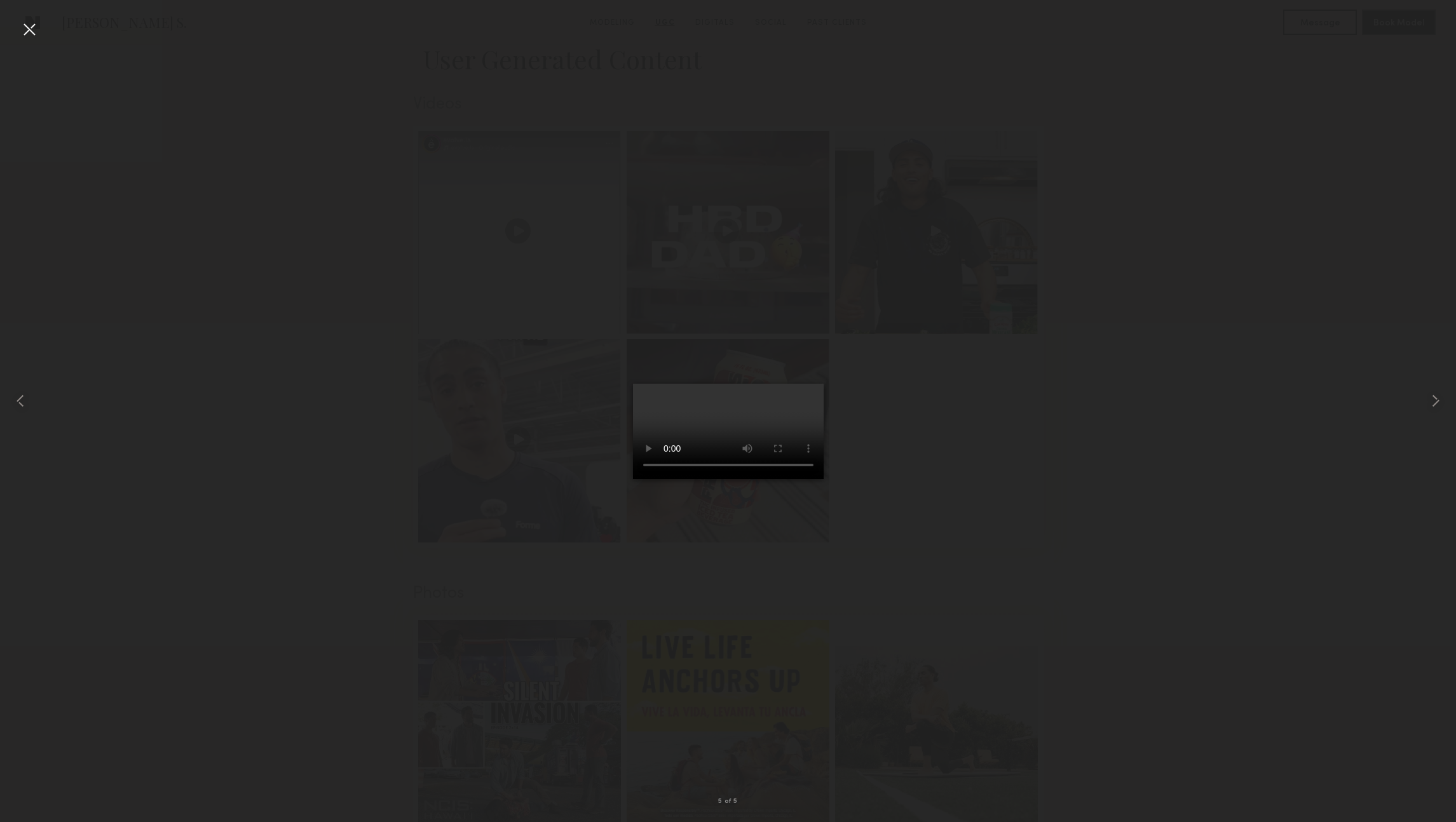
click at [30, 28] on div at bounding box center [29, 29] width 20 height 20
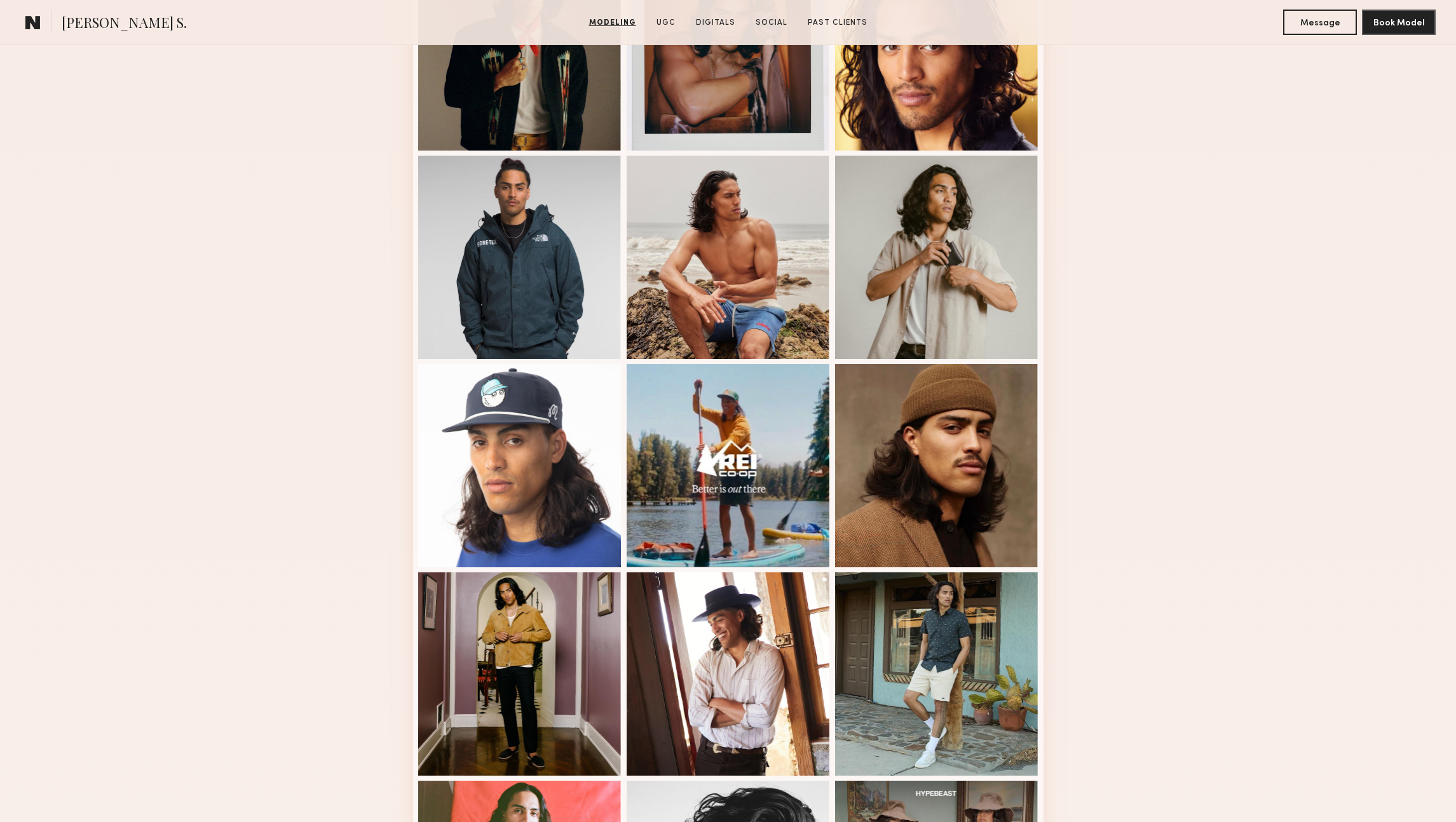
scroll to position [840, 0]
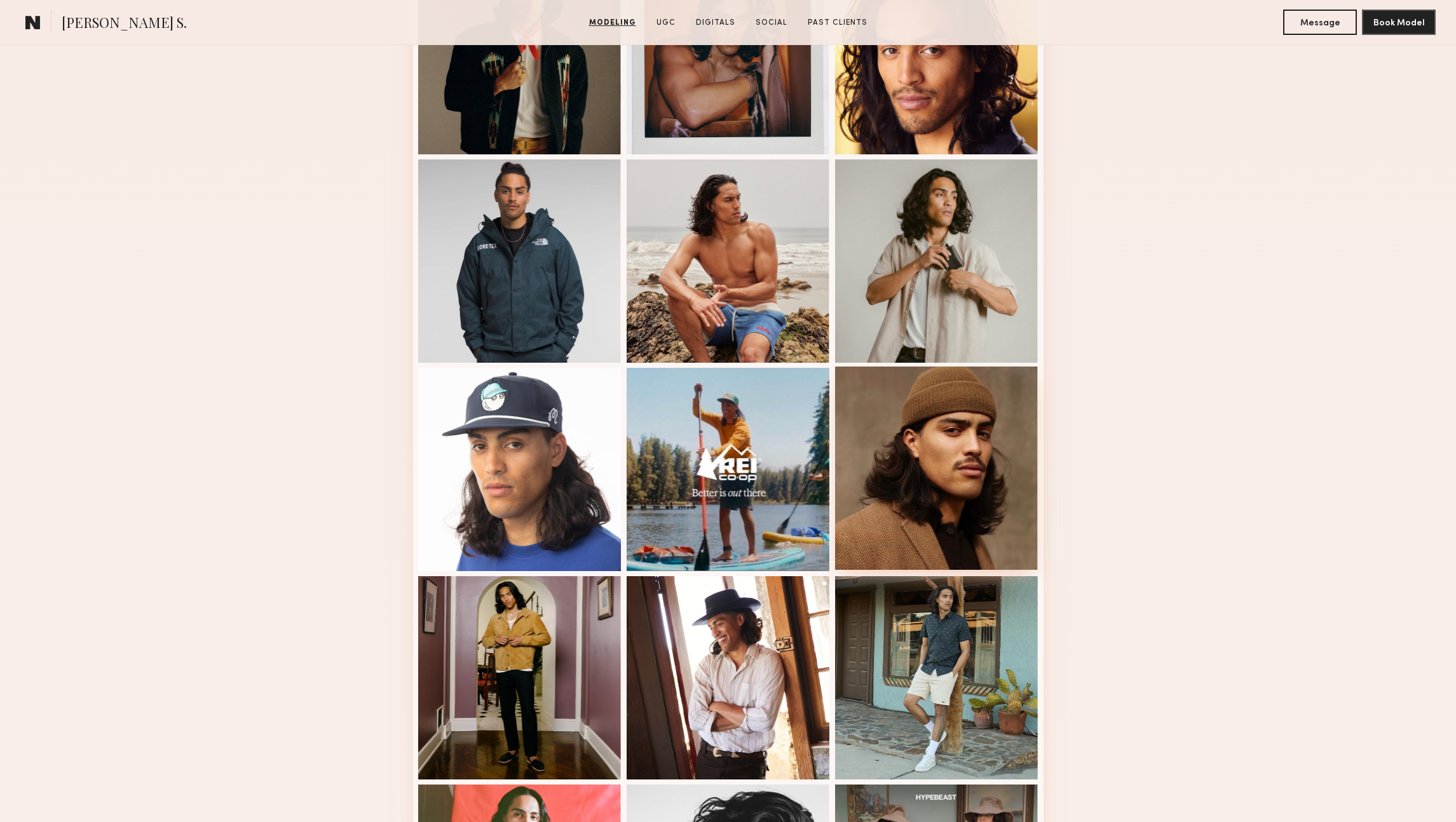
click at [907, 482] on div at bounding box center [936, 467] width 204 height 203
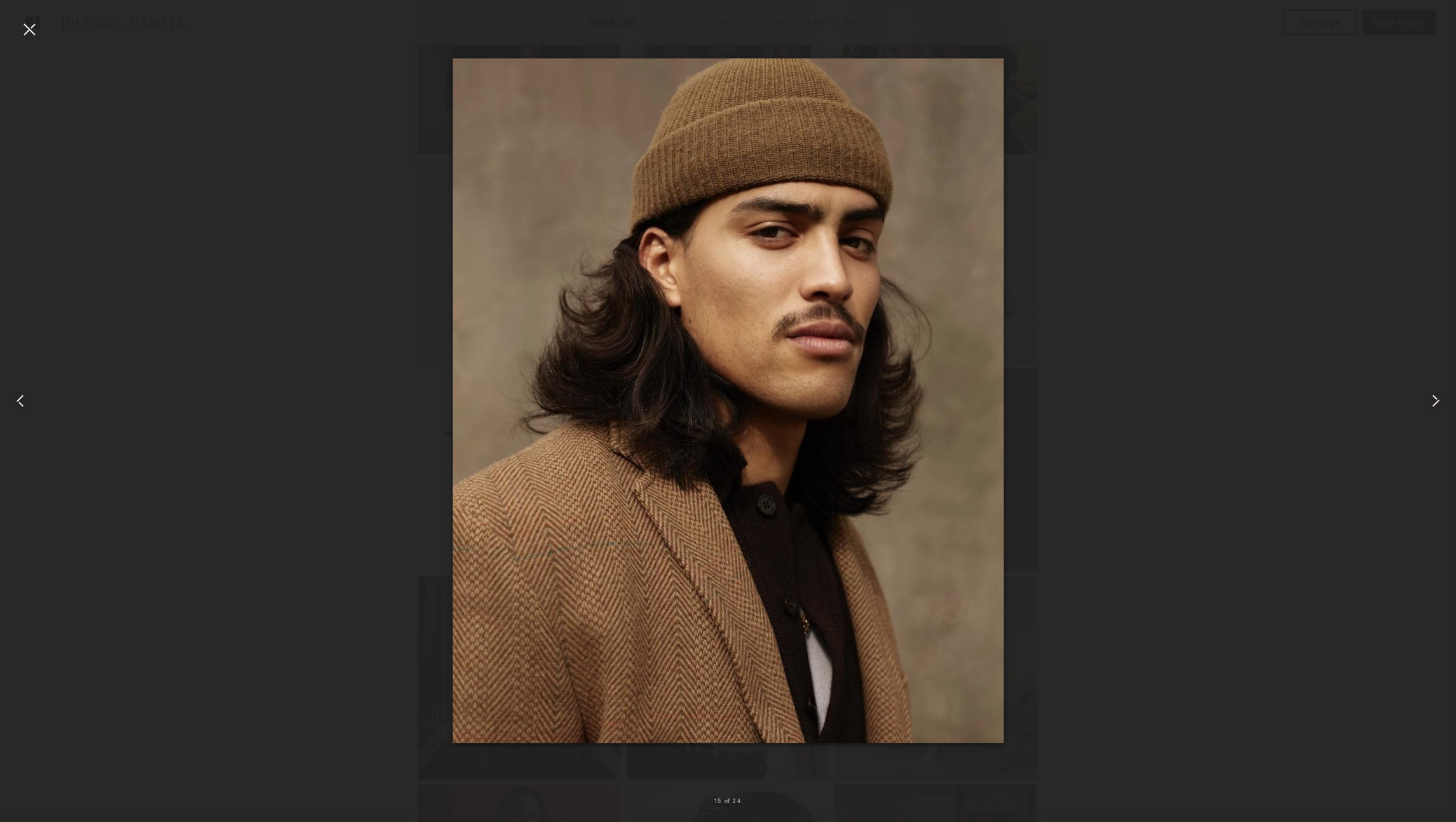
click at [17, 397] on common-icon at bounding box center [20, 401] width 20 height 20
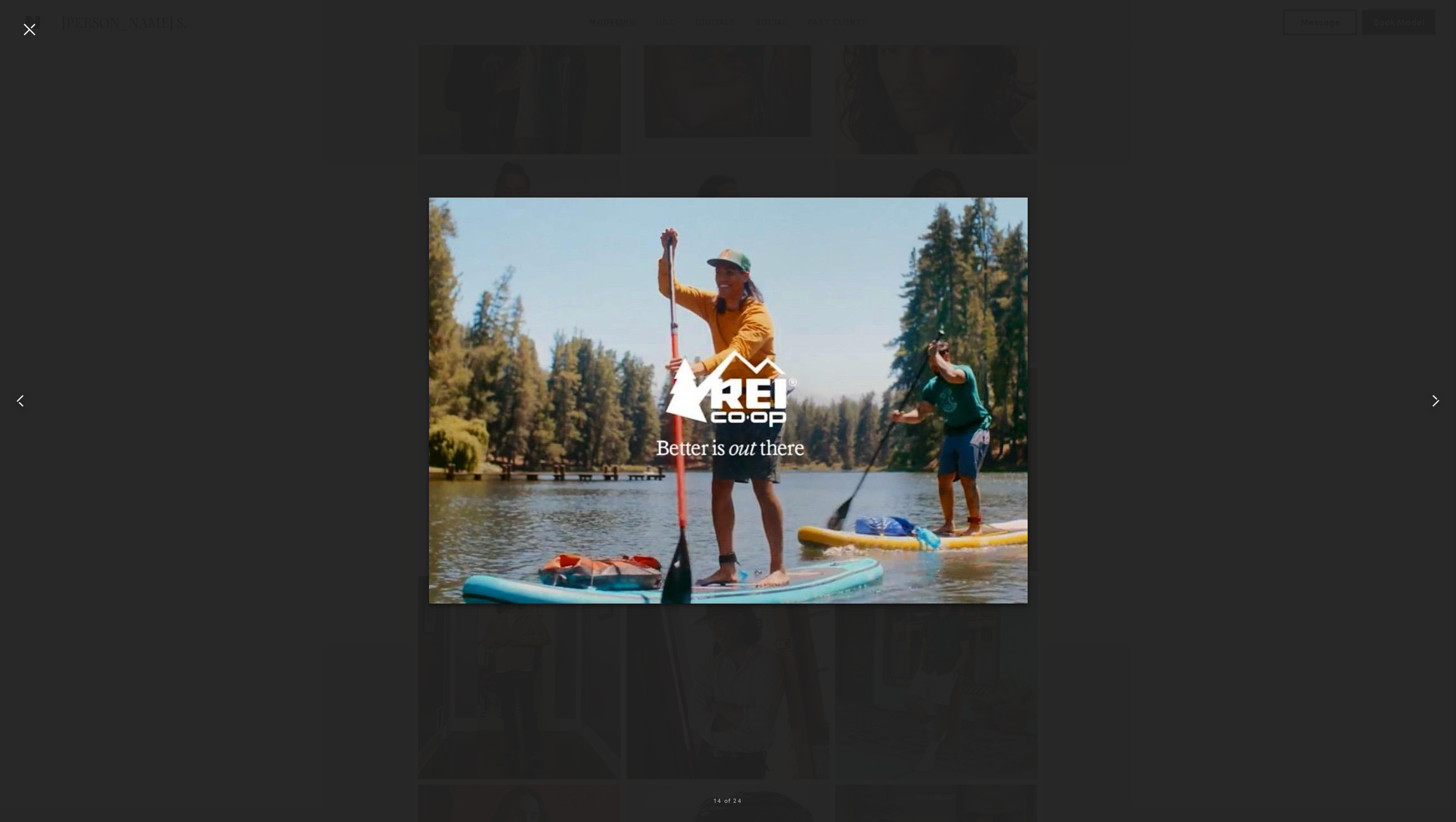
click at [17, 397] on common-icon at bounding box center [20, 401] width 20 height 20
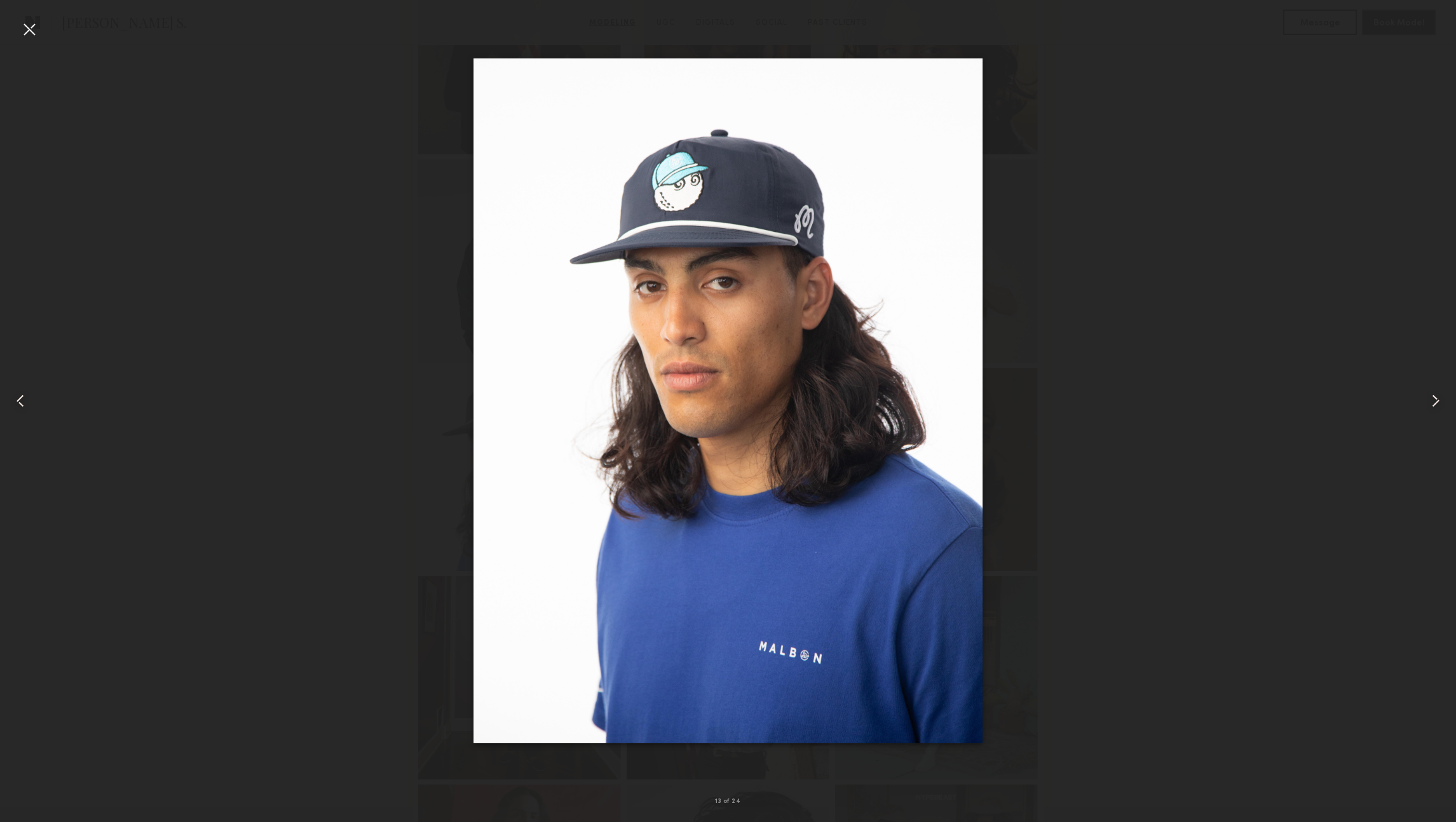
click at [17, 397] on common-icon at bounding box center [20, 401] width 20 height 20
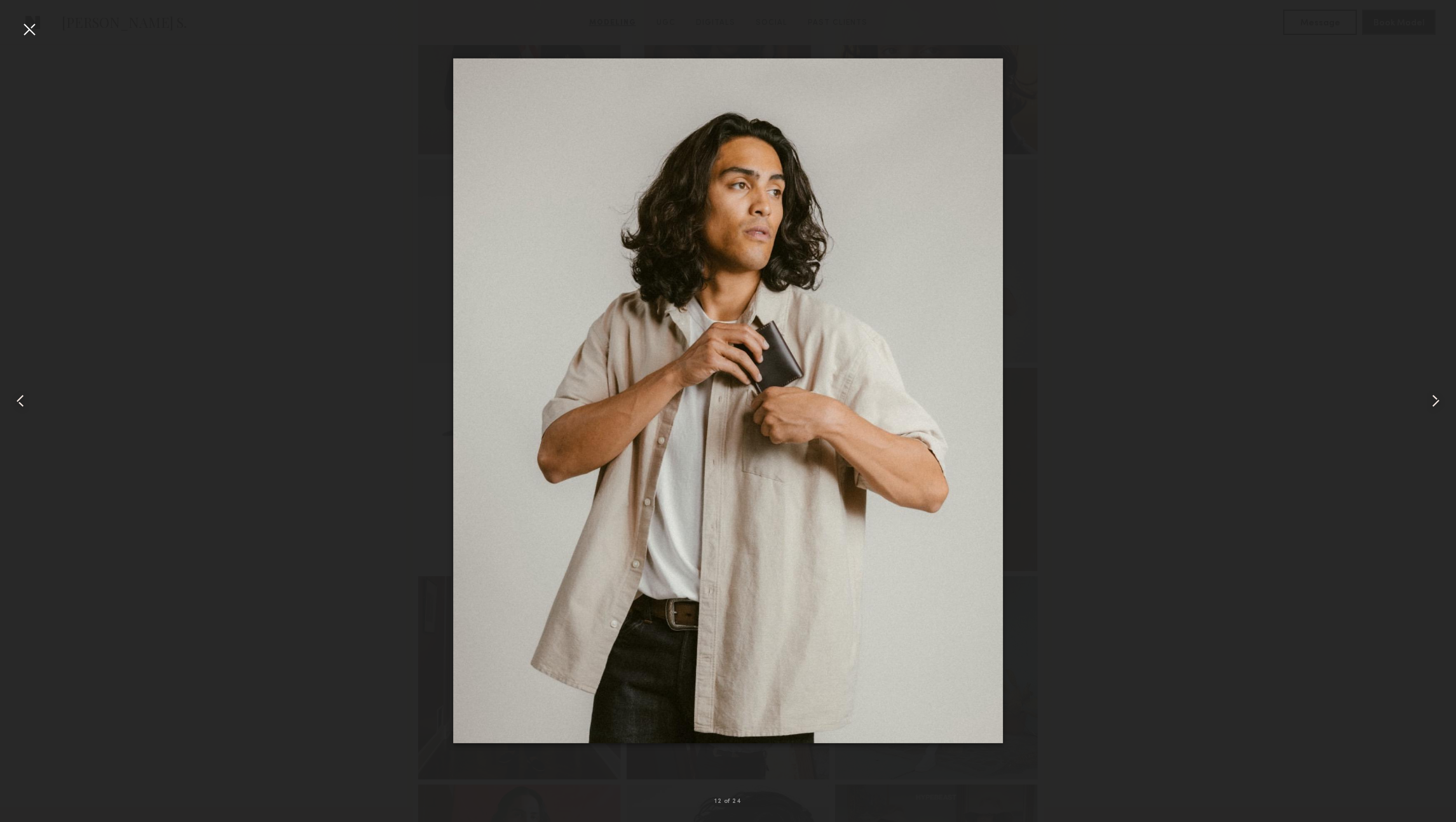
click at [17, 397] on common-icon at bounding box center [20, 401] width 20 height 20
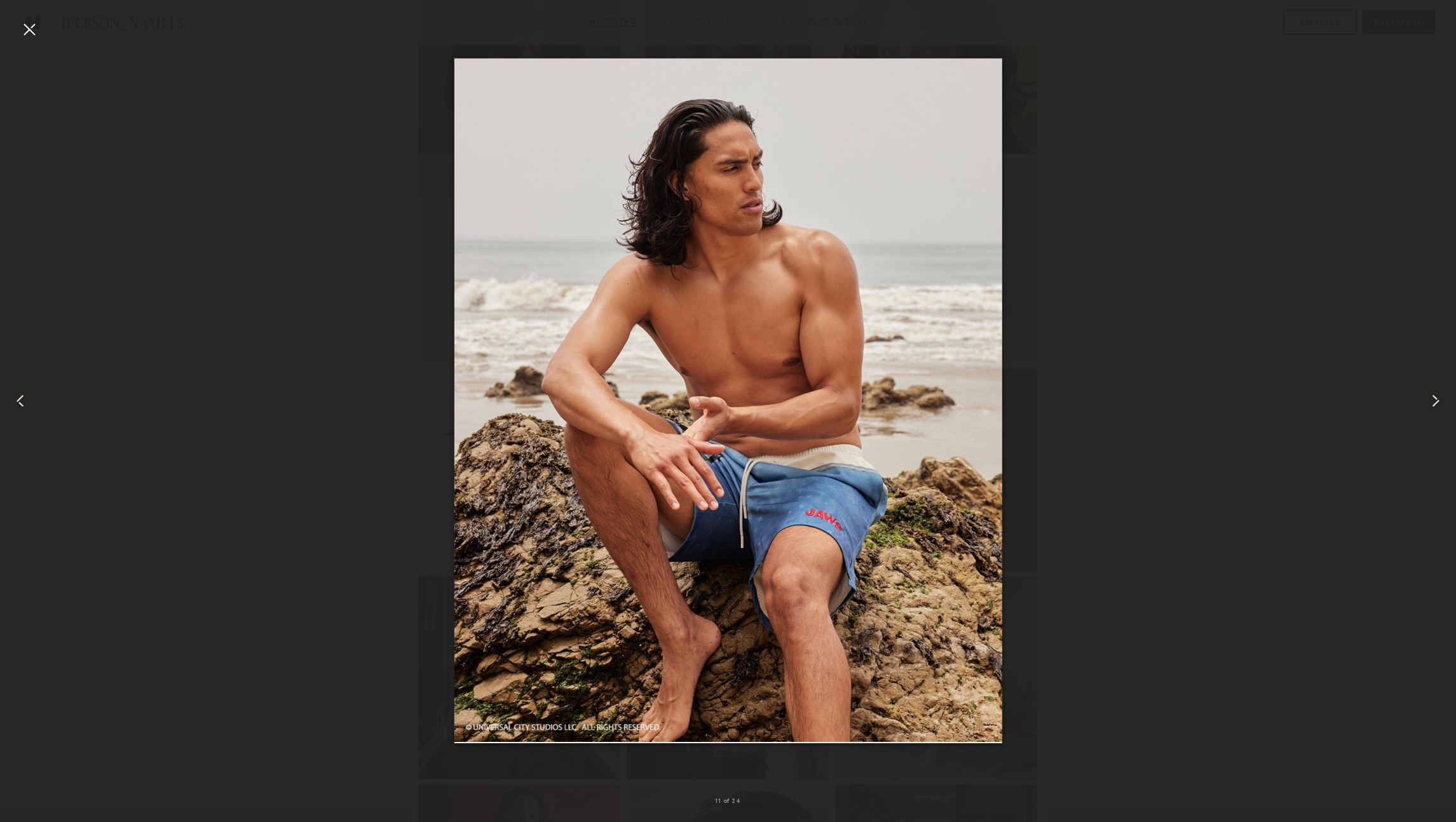
click at [17, 397] on common-icon at bounding box center [20, 401] width 20 height 20
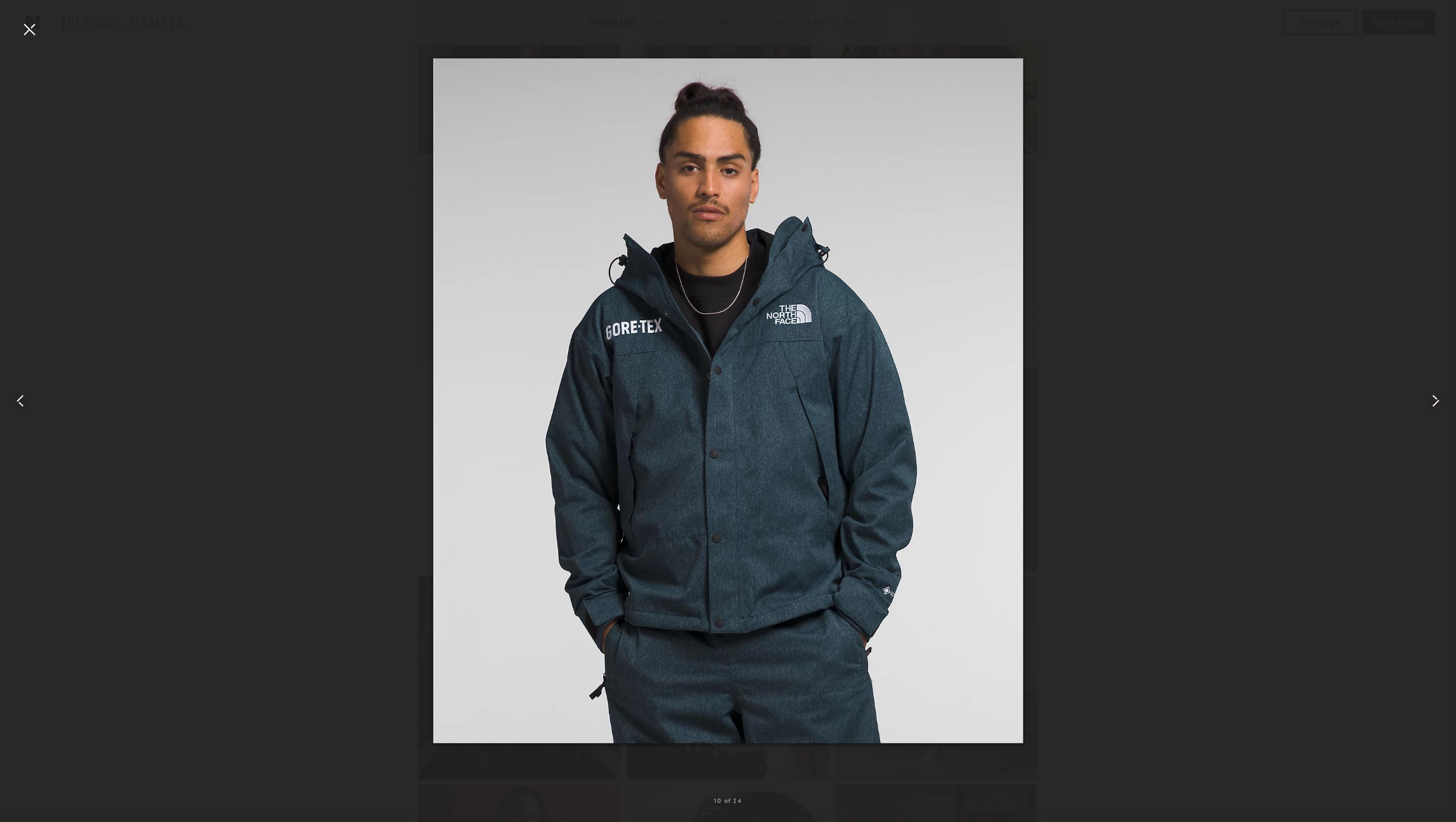
click at [17, 397] on common-icon at bounding box center [20, 401] width 20 height 20
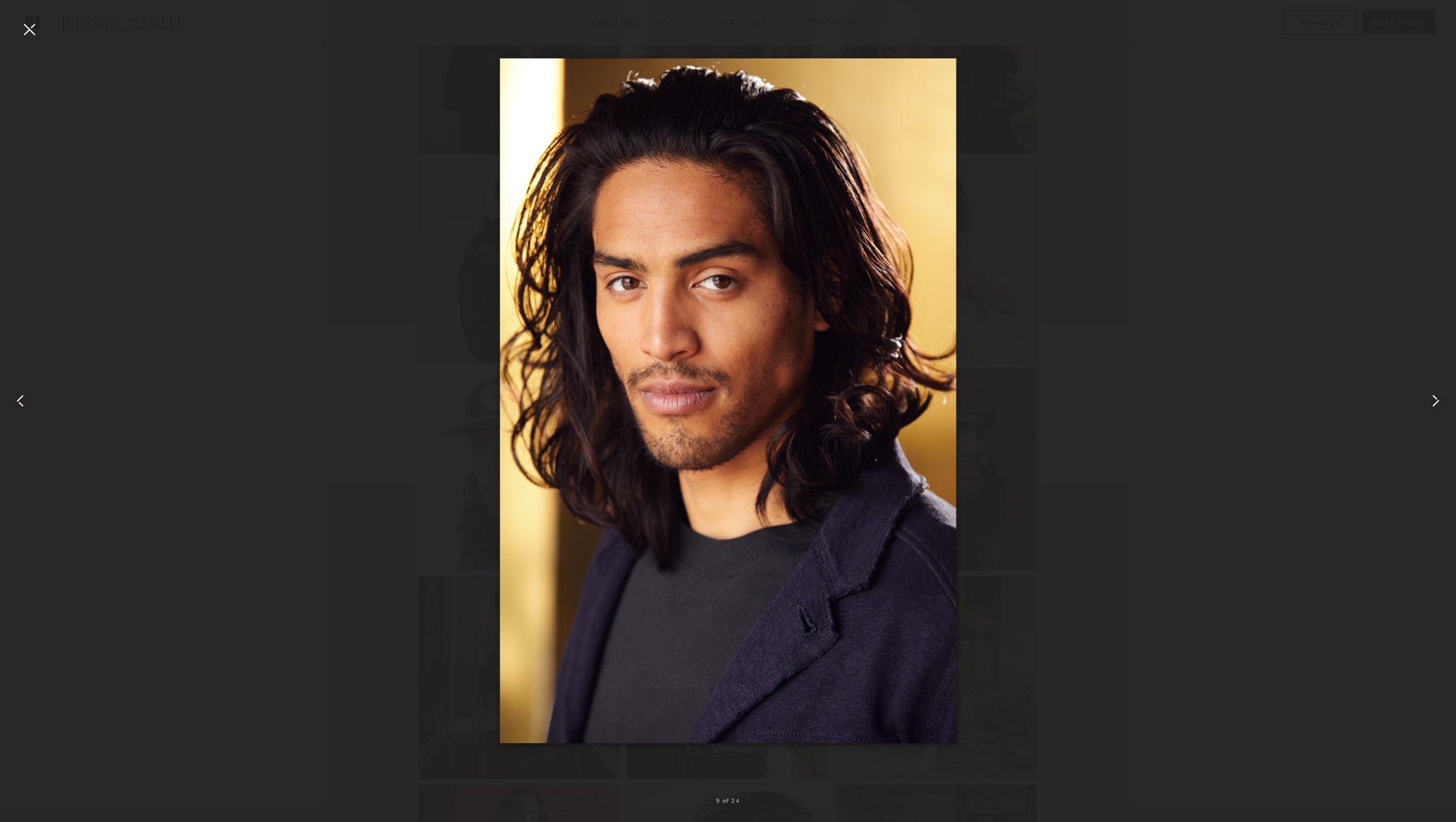
click at [17, 397] on common-icon at bounding box center [20, 401] width 20 height 20
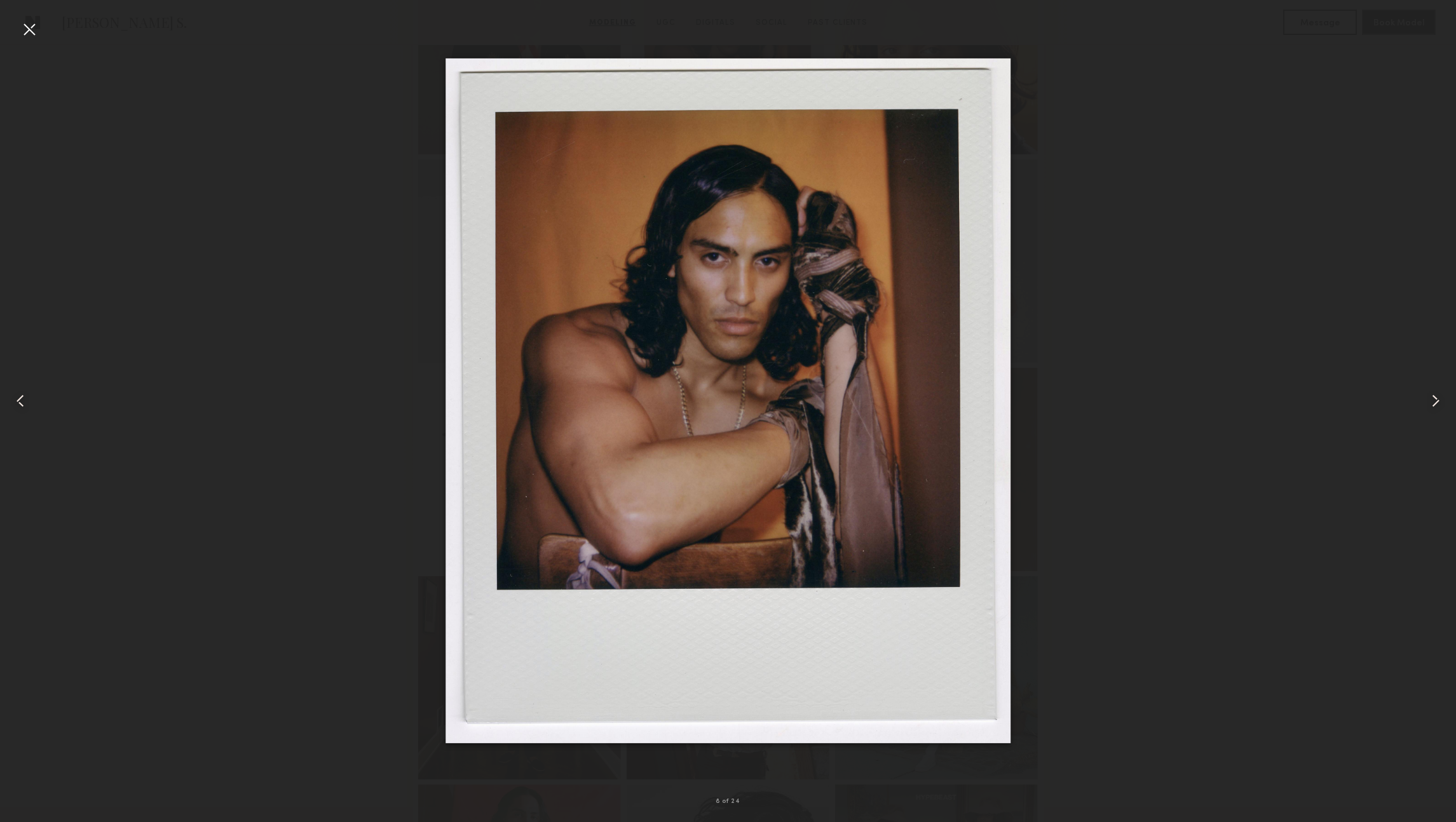
click at [17, 397] on common-icon at bounding box center [20, 401] width 20 height 20
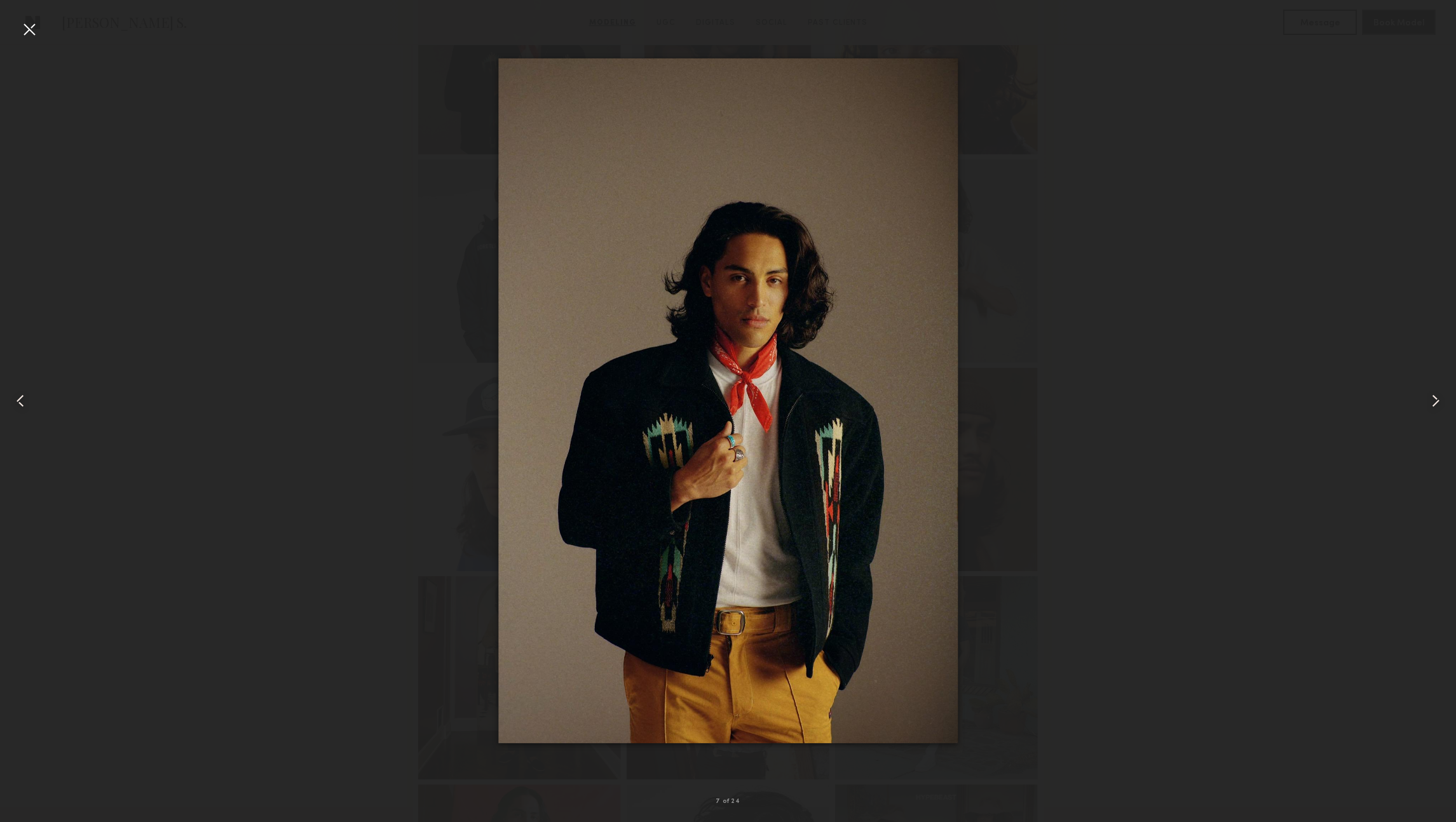
click at [11, 391] on common-icon at bounding box center [20, 401] width 20 height 20
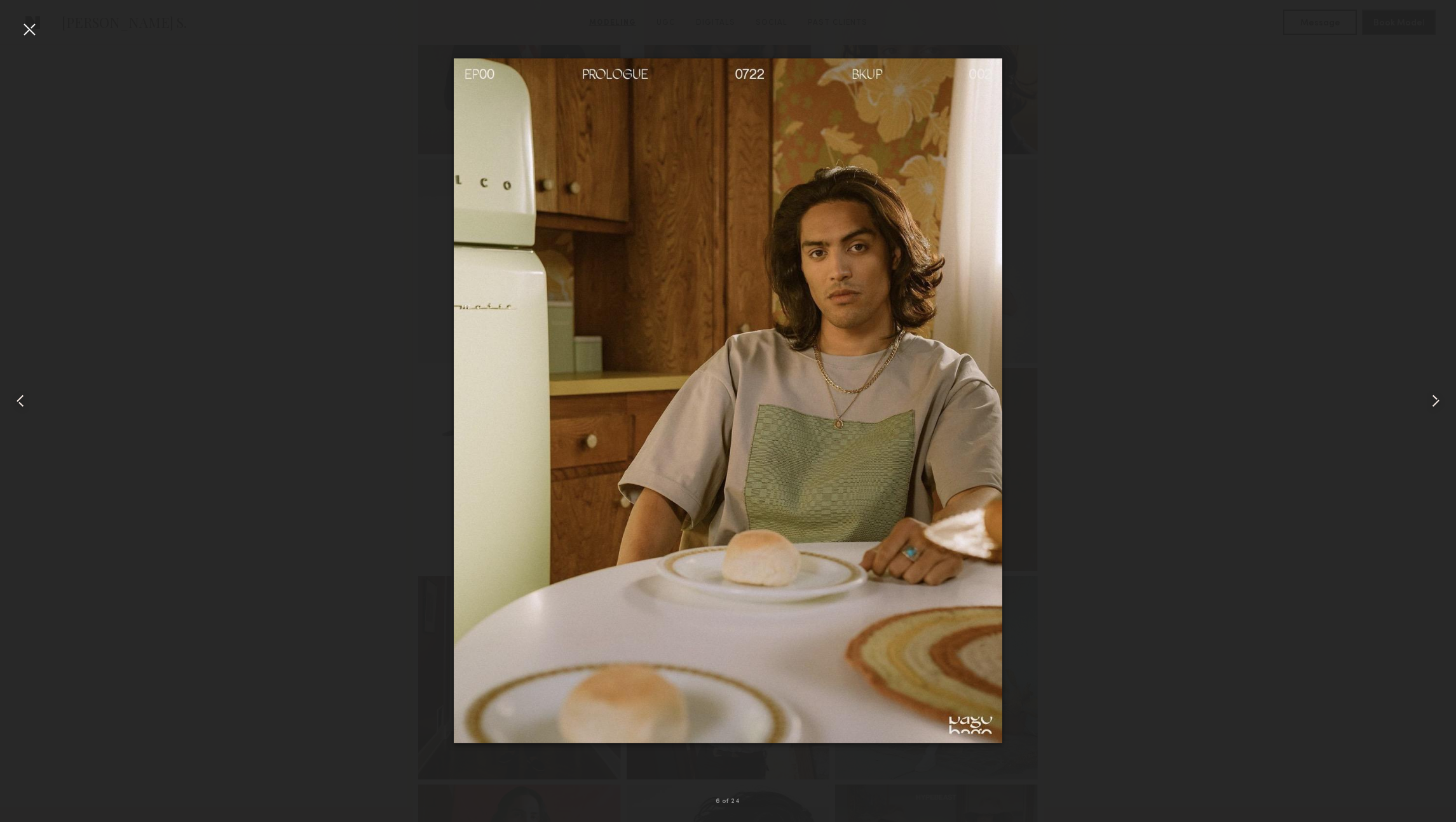
click at [11, 391] on common-icon at bounding box center [20, 401] width 20 height 20
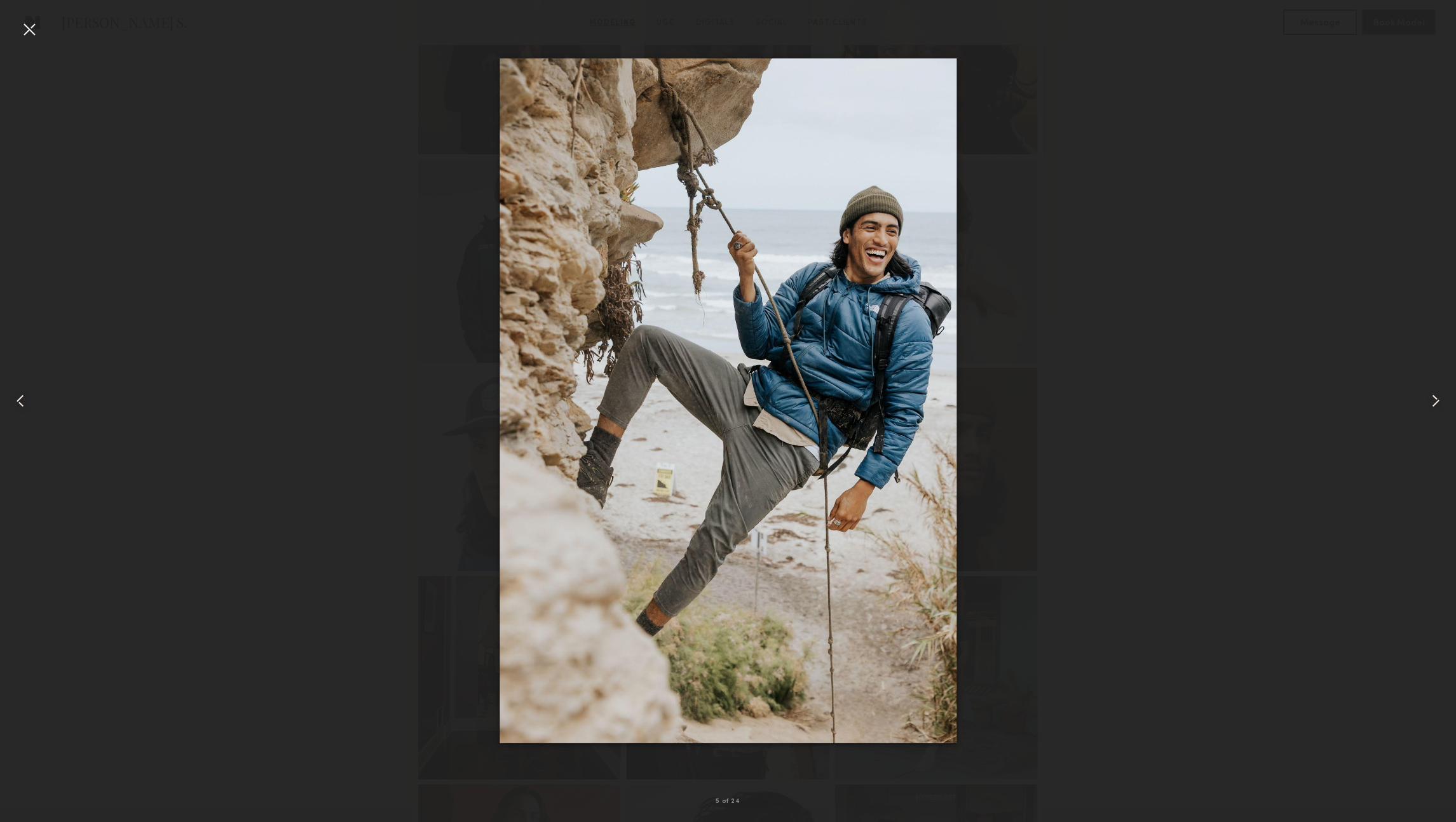
click at [14, 389] on div at bounding box center [29, 400] width 58 height 761
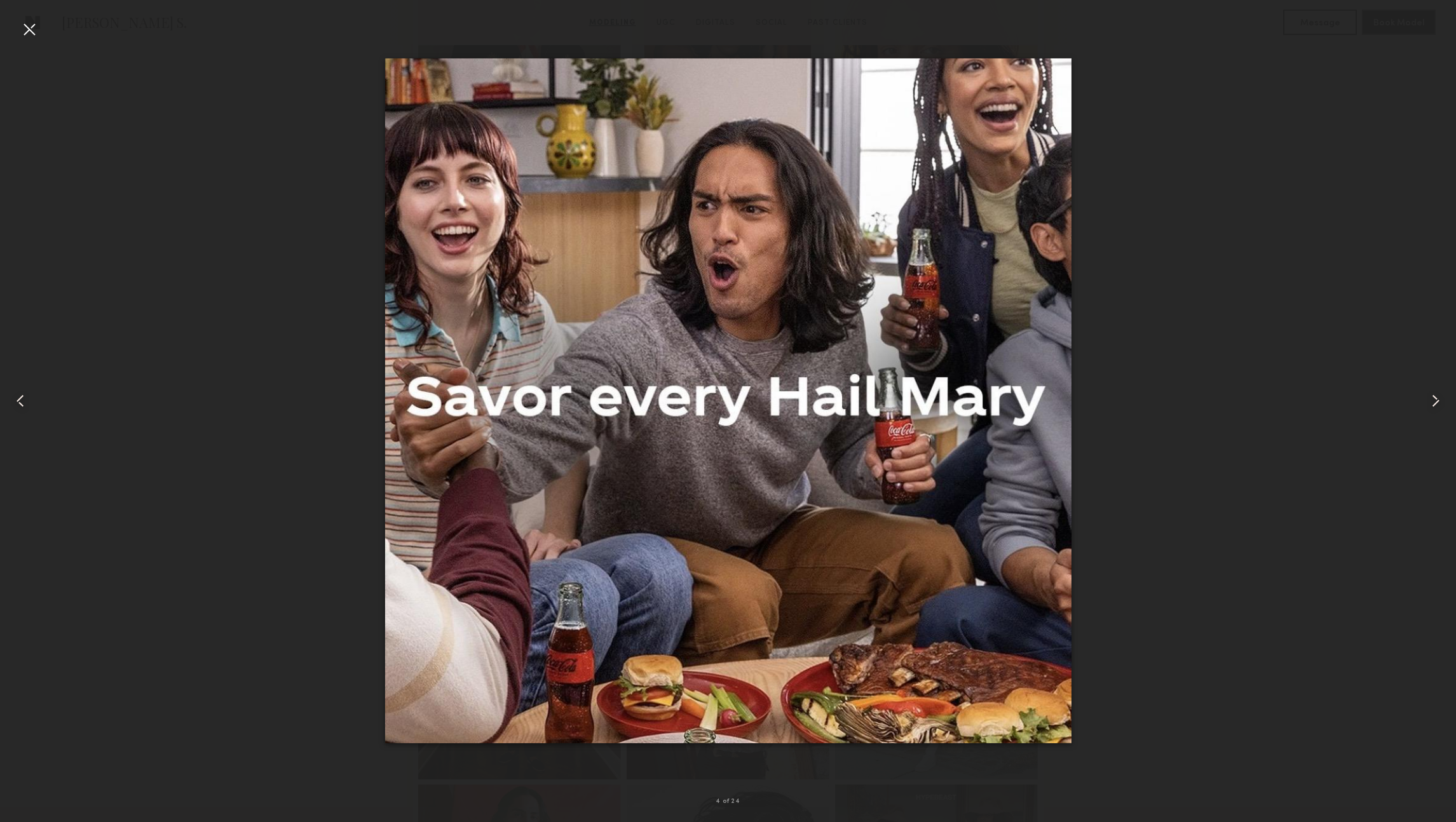
click at [14, 389] on div at bounding box center [29, 400] width 58 height 761
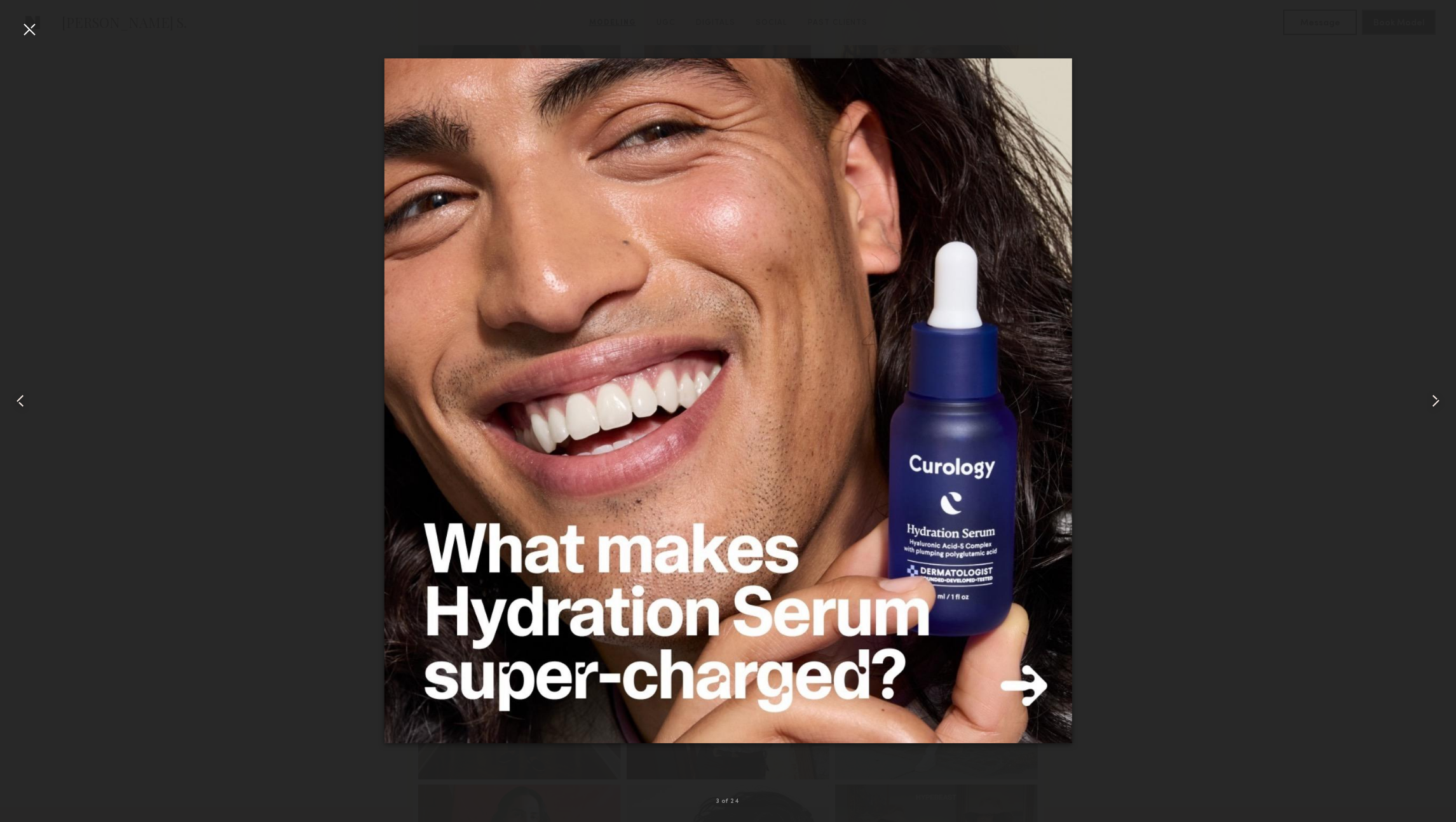
click at [5, 389] on div at bounding box center [29, 400] width 58 height 761
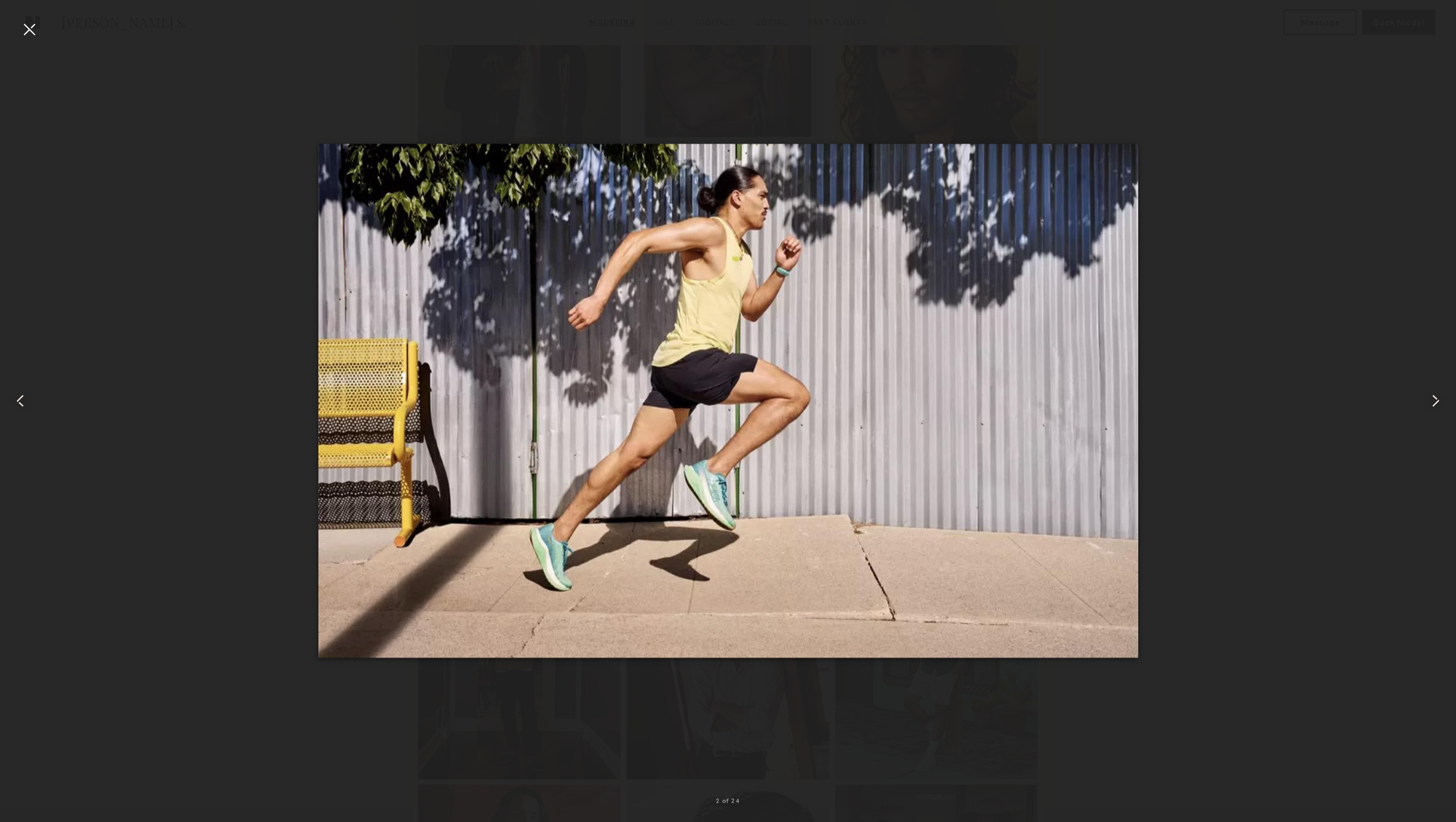
click at [28, 394] on common-icon at bounding box center [20, 401] width 20 height 20
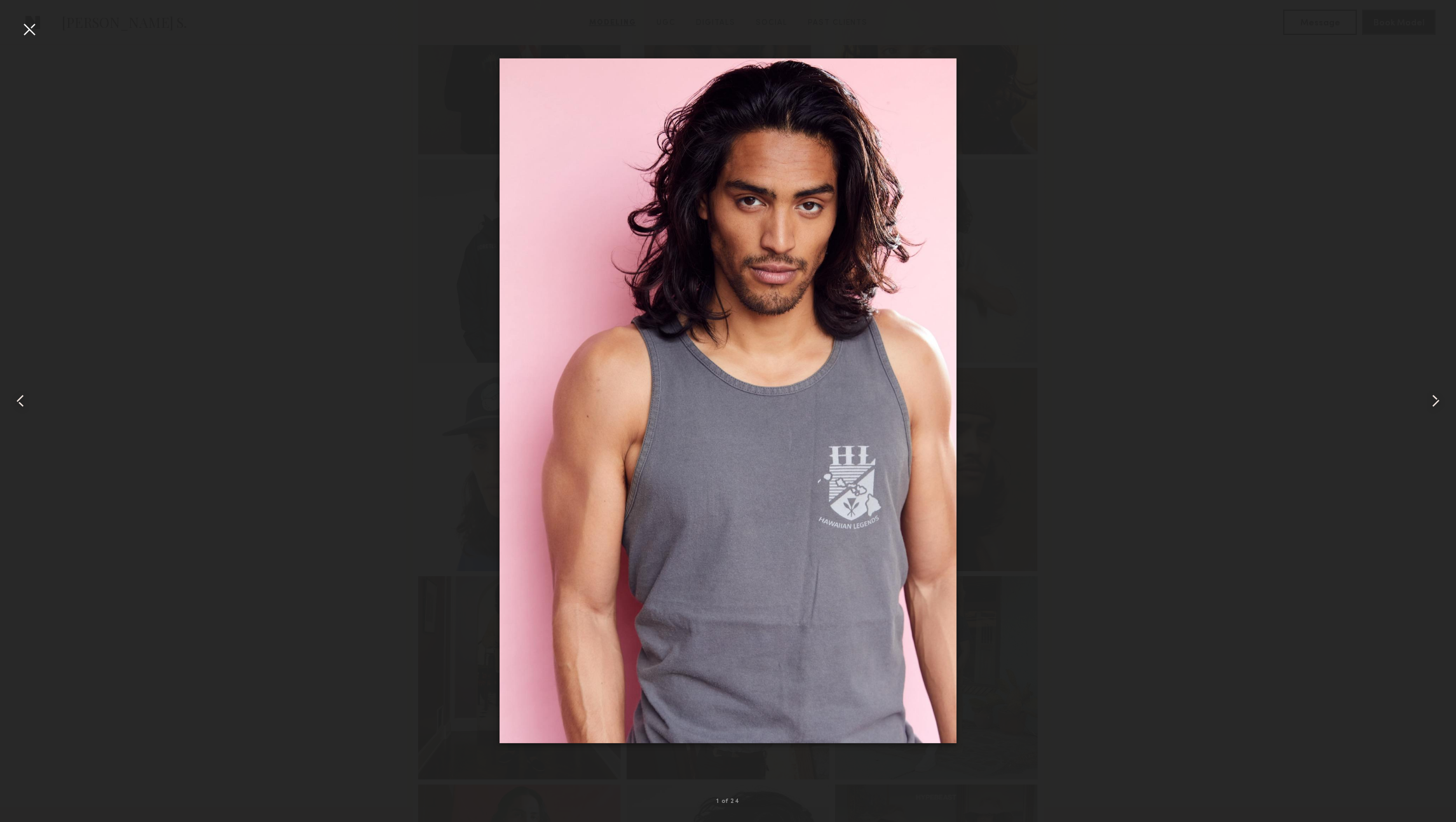
drag, startPoint x: 28, startPoint y: 21, endPoint x: 50, endPoint y: 45, distance: 32.6
click at [28, 21] on div at bounding box center [29, 29] width 20 height 20
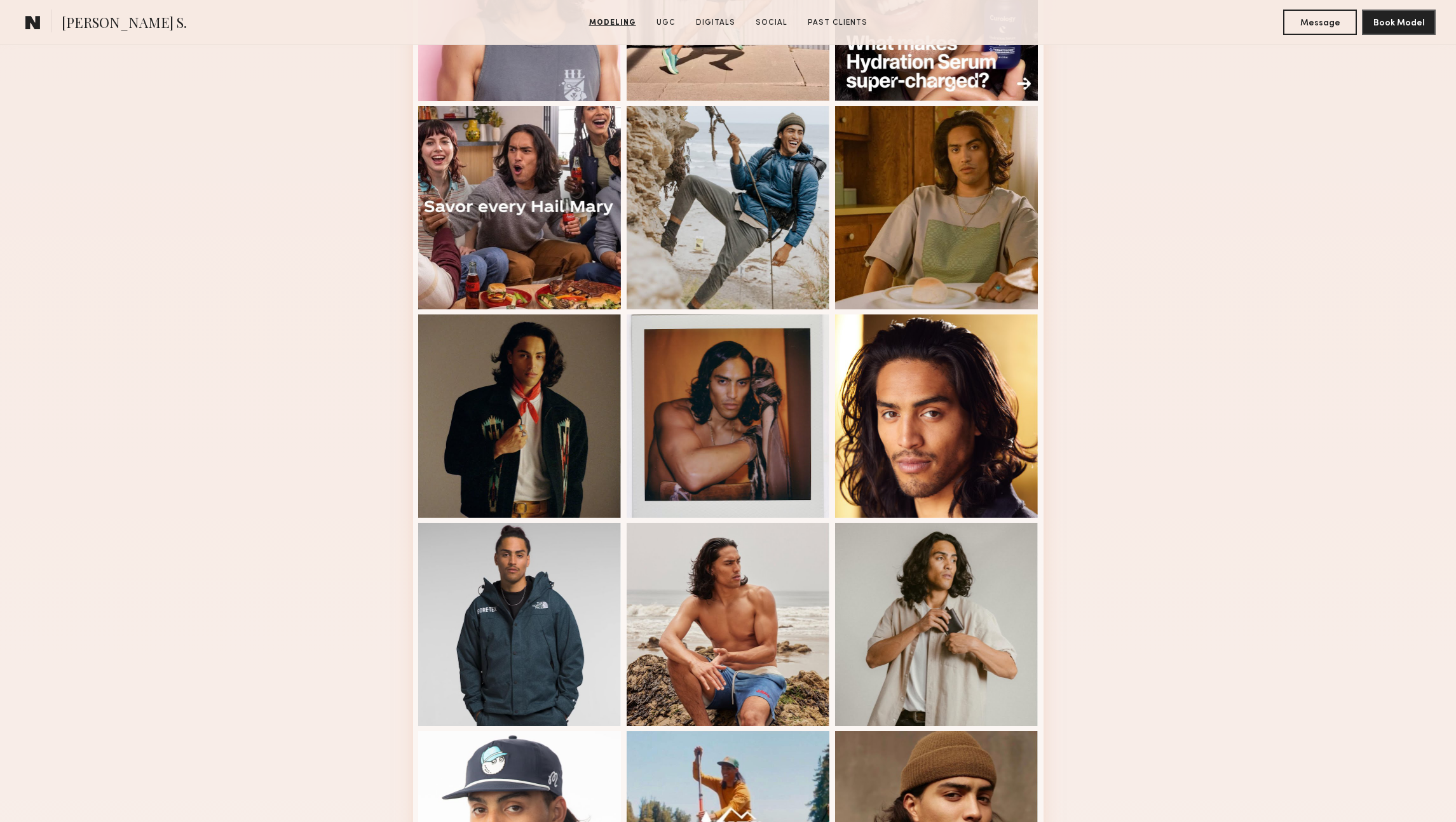
scroll to position [0, 0]
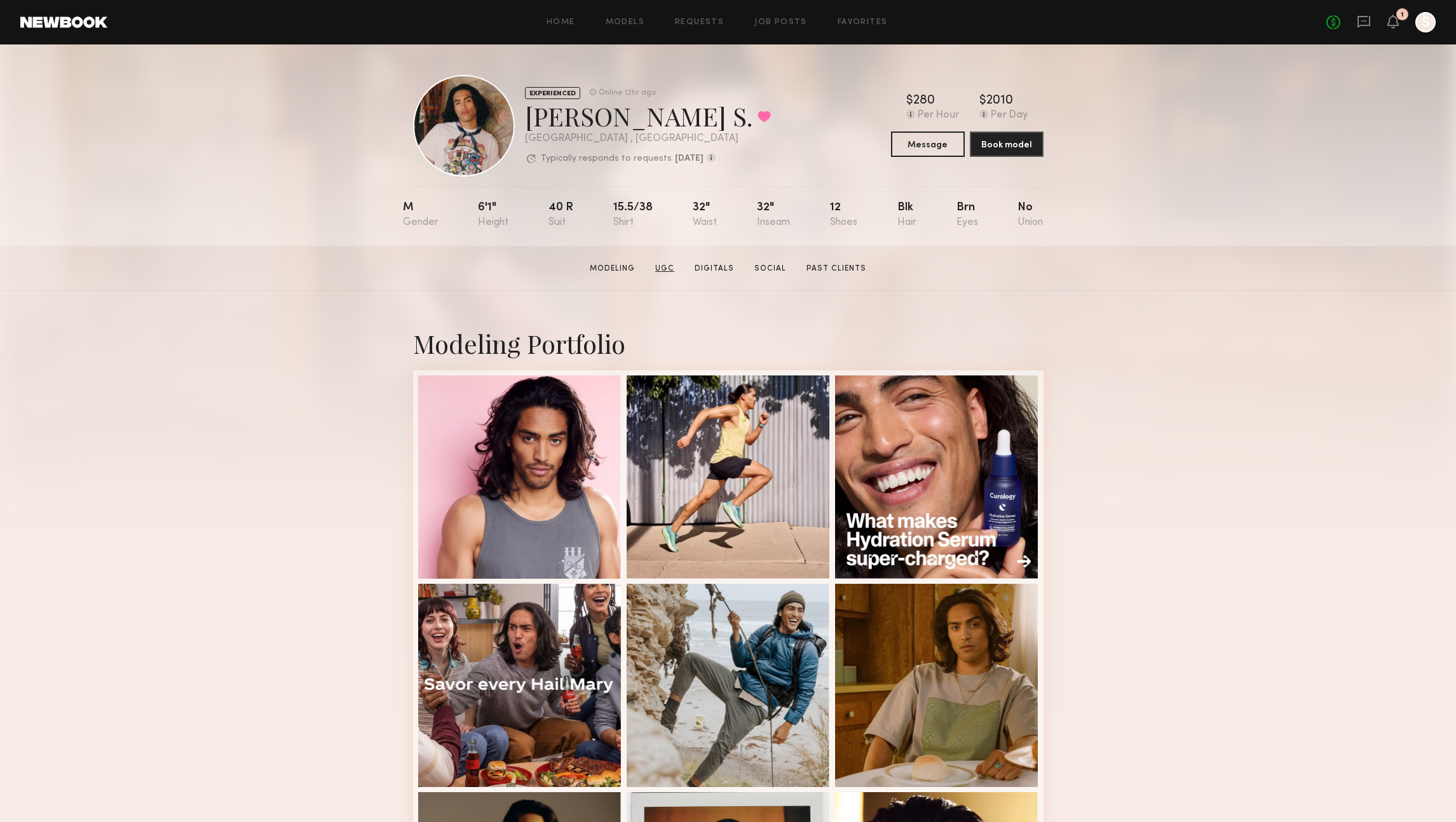
click at [674, 274] on link "UGC" at bounding box center [664, 269] width 29 height 12
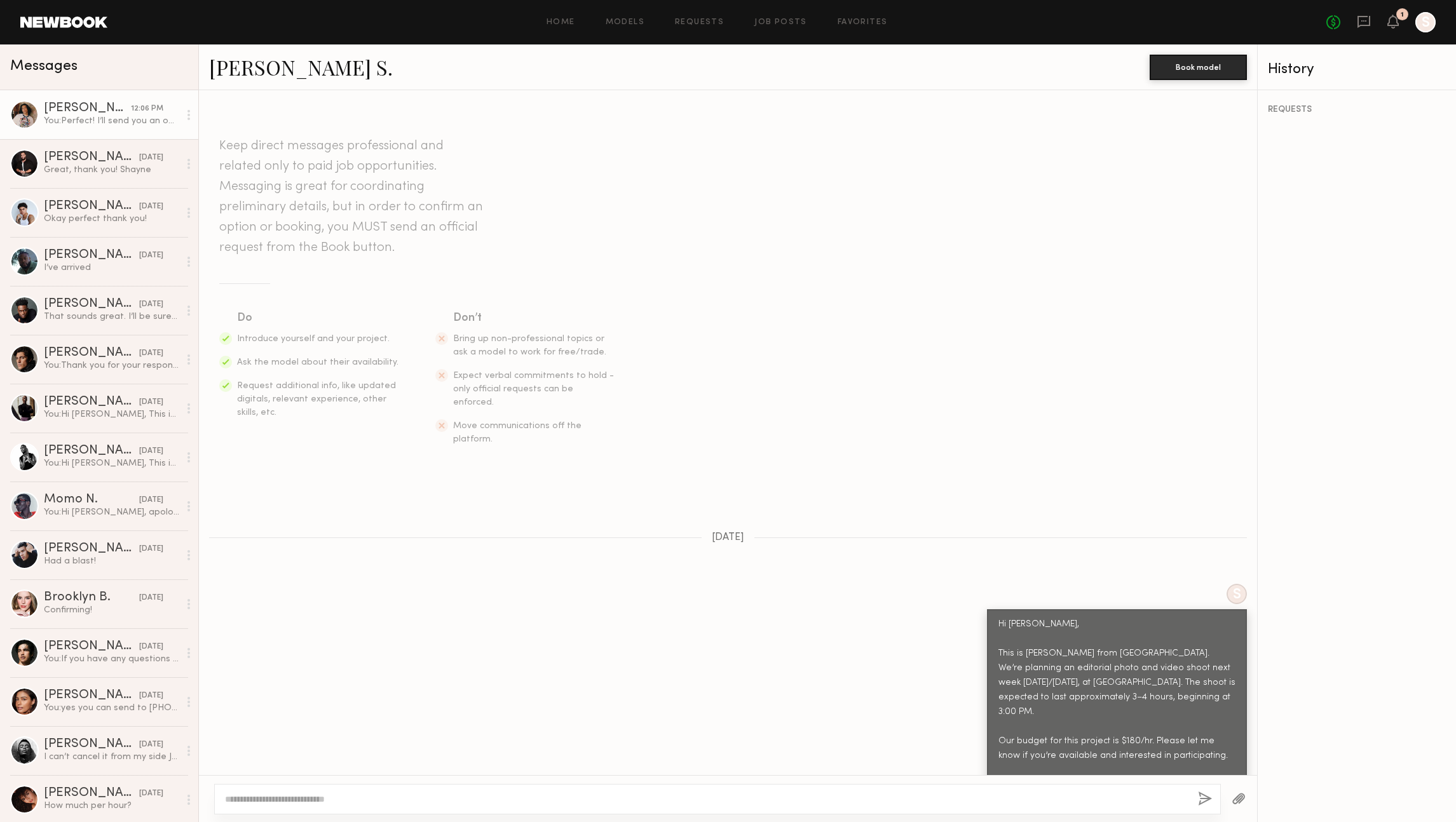
scroll to position [378, 0]
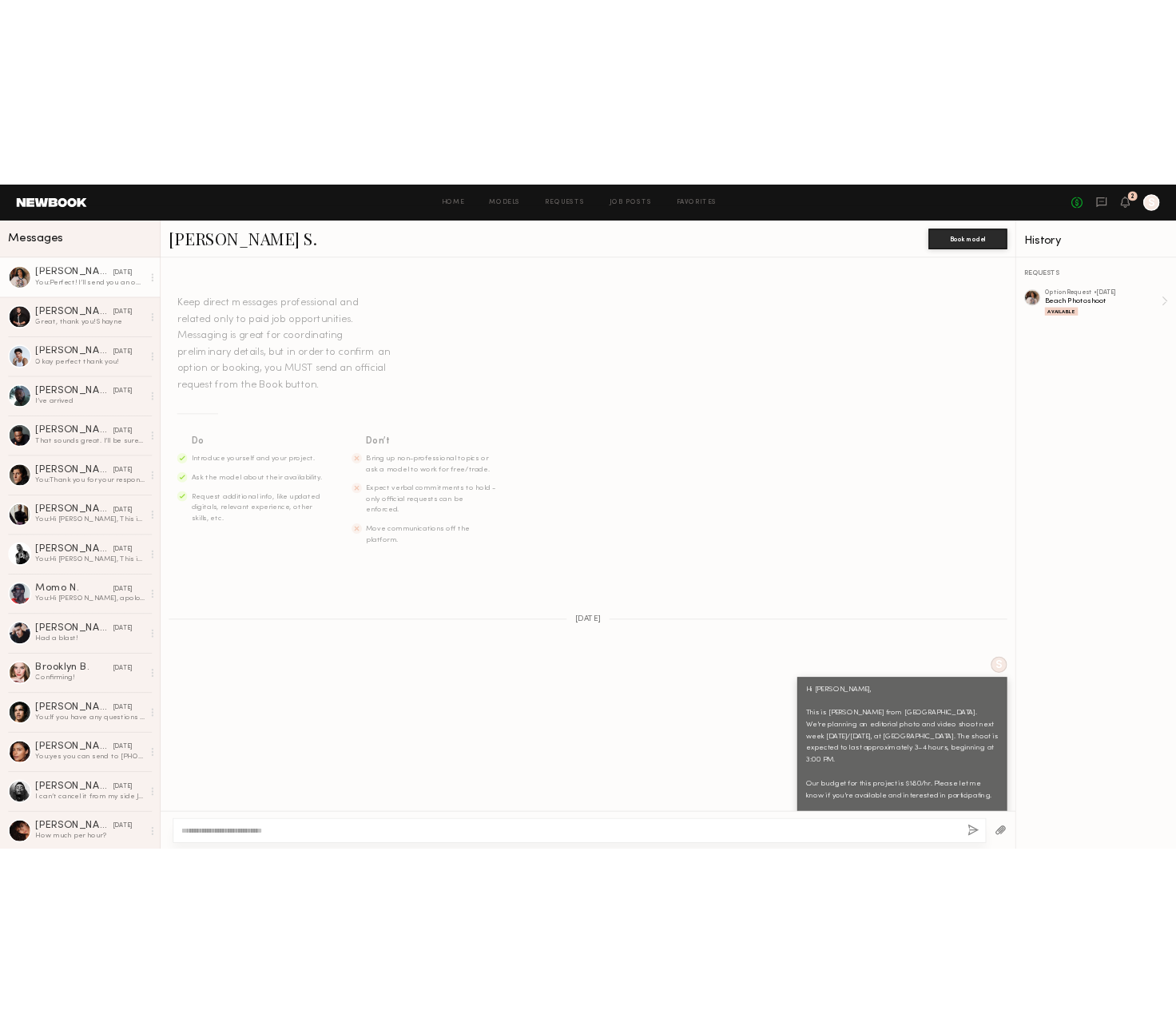
scroll to position [354, 0]
